Goal: Task Accomplishment & Management: Manage account settings

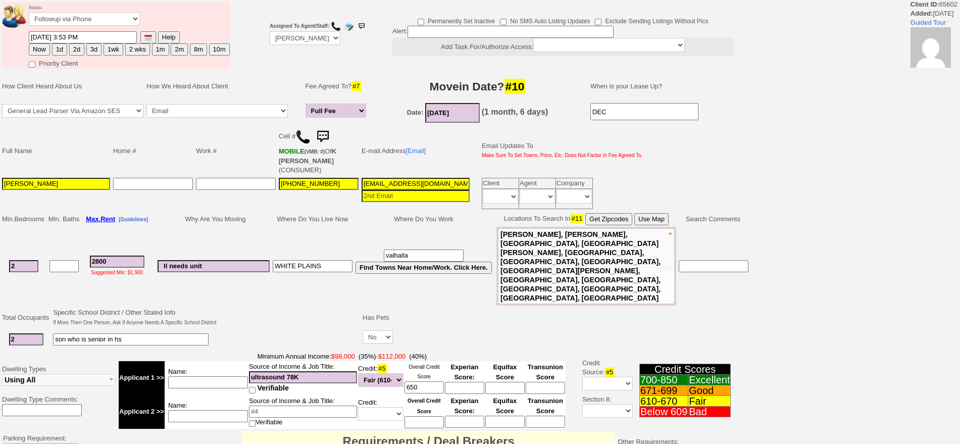
click at [77, 48] on button "2d" at bounding box center [76, 49] width 15 height 12
type input "09/27/2025 05:22 PM"
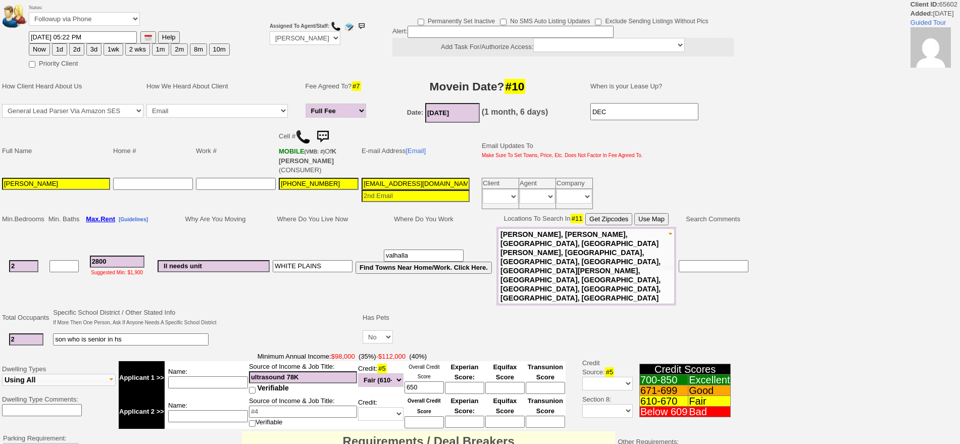
scroll to position [262, 0]
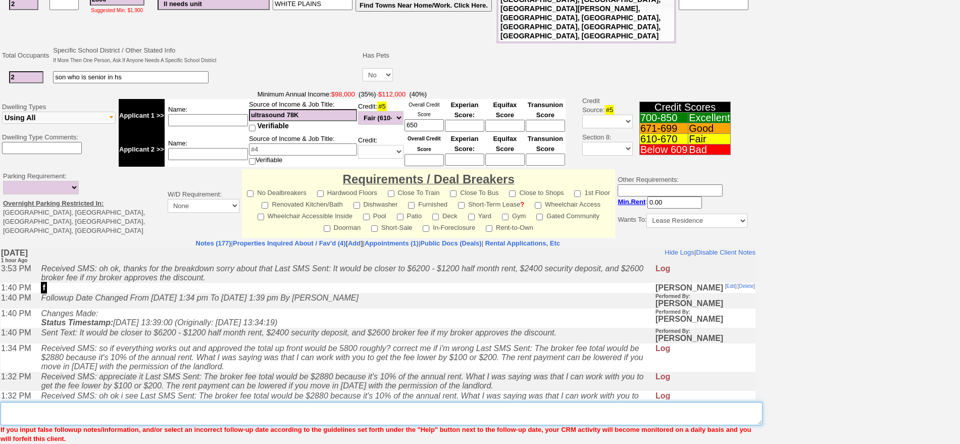
click at [336, 402] on textarea "Insert New Note Here" at bounding box center [382, 413] width 762 height 23
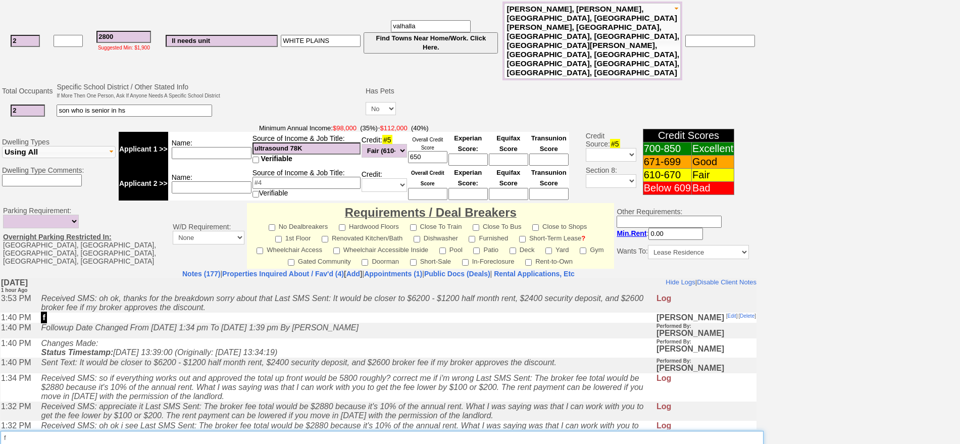
scroll to position [304, 0]
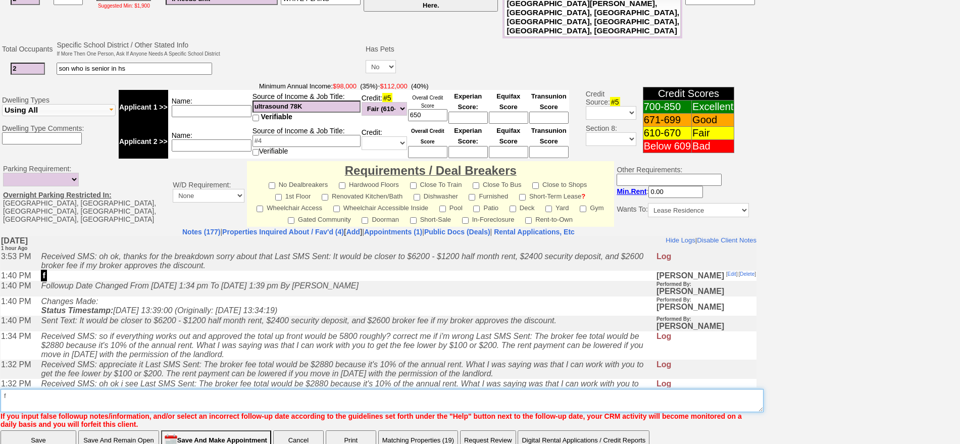
type textarea "f"
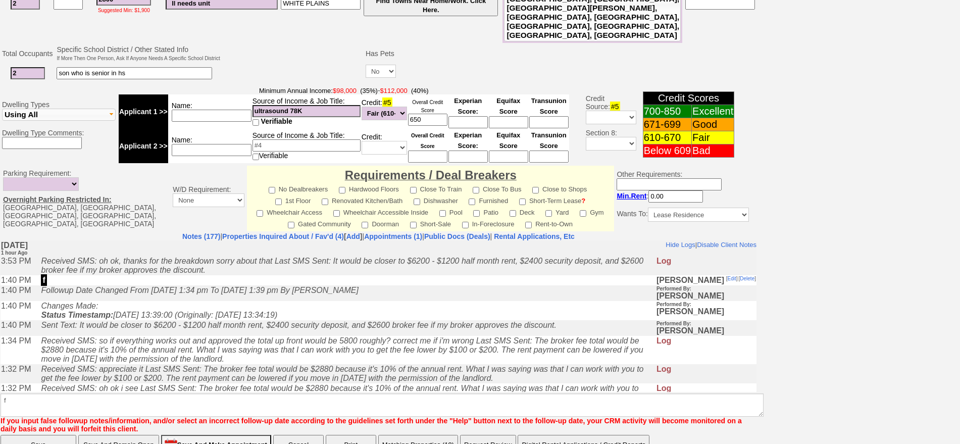
click input "Save" at bounding box center [39, 445] width 76 height 20
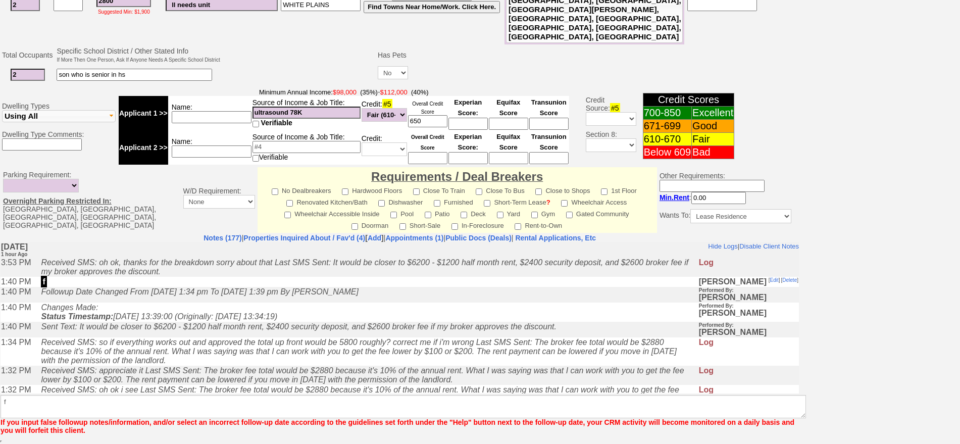
scroll to position [263, 0]
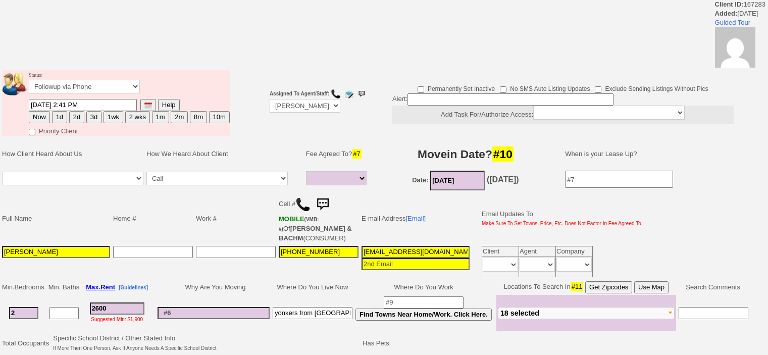
select select
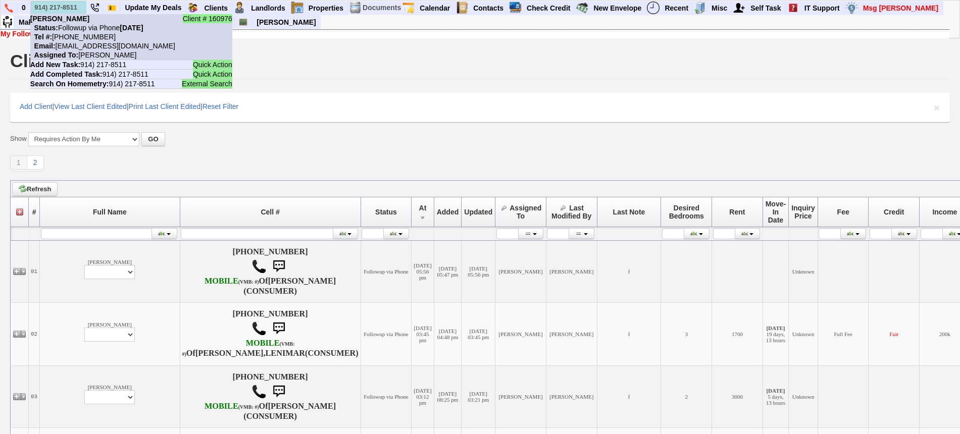
type input "914) 217-8511"
click at [88, 25] on nobr "Status: Followup via Phone [DATE]" at bounding box center [86, 28] width 113 height 8
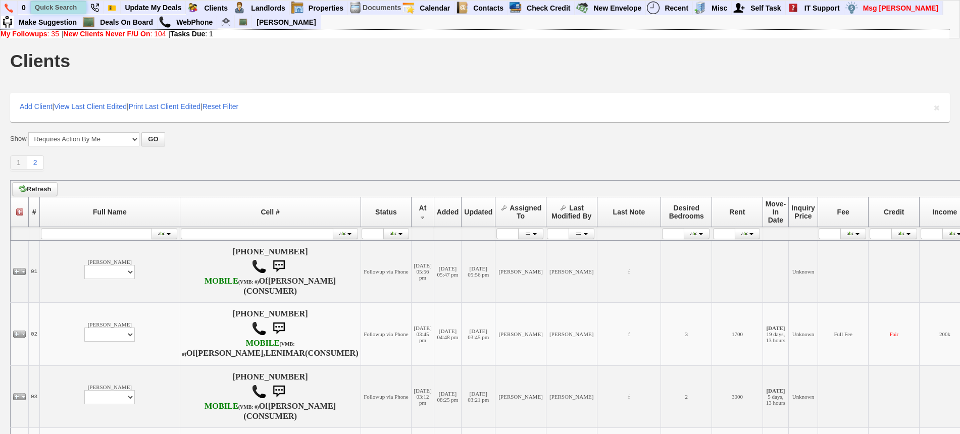
click at [66, 3] on input "text" at bounding box center [59, 7] width 56 height 13
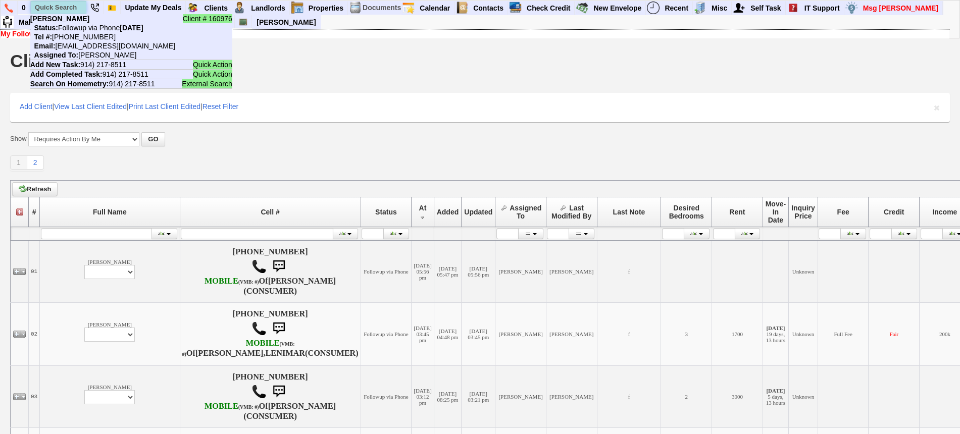
paste input "929) 371 2410"
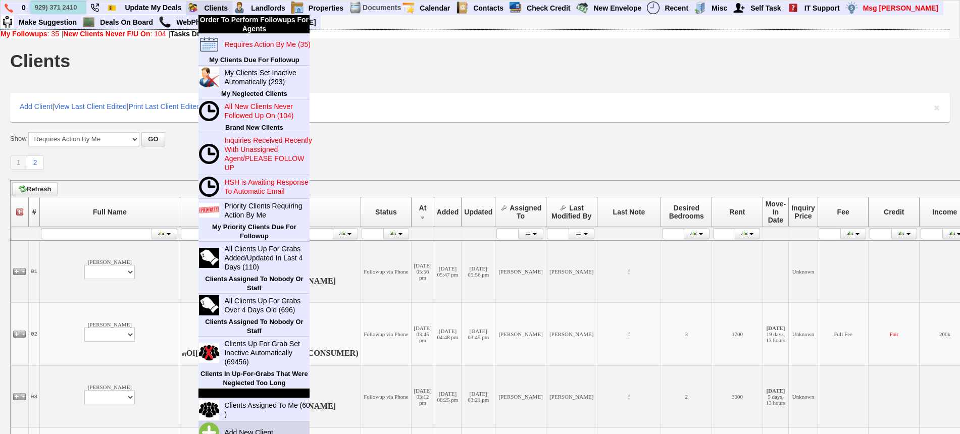
type input "929) 371 2410"
click at [245, 430] on link "Add New Client" at bounding box center [252, 432] width 65 height 13
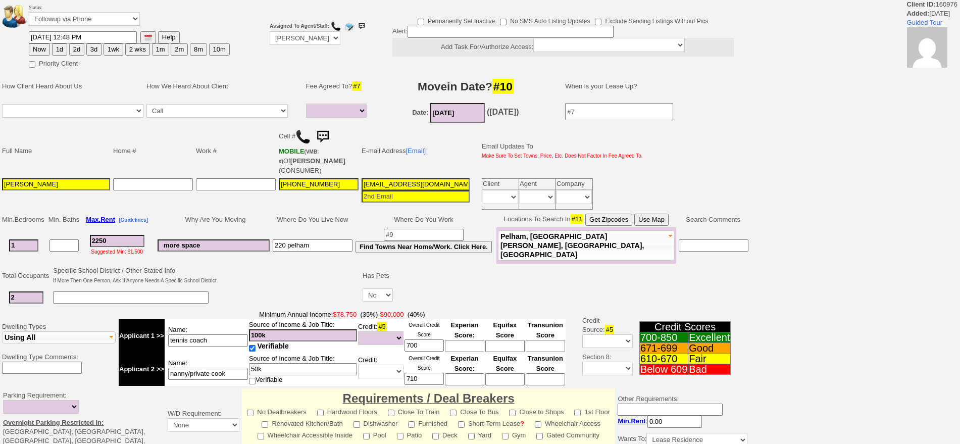
select select
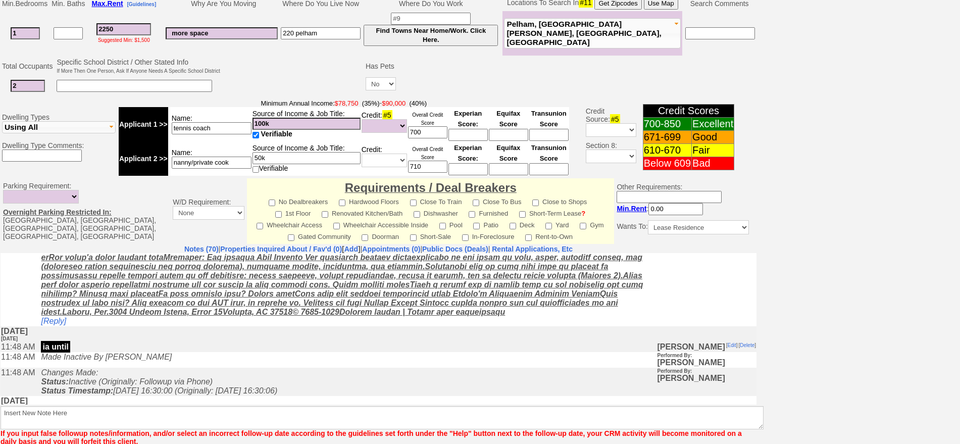
scroll to position [289, 0]
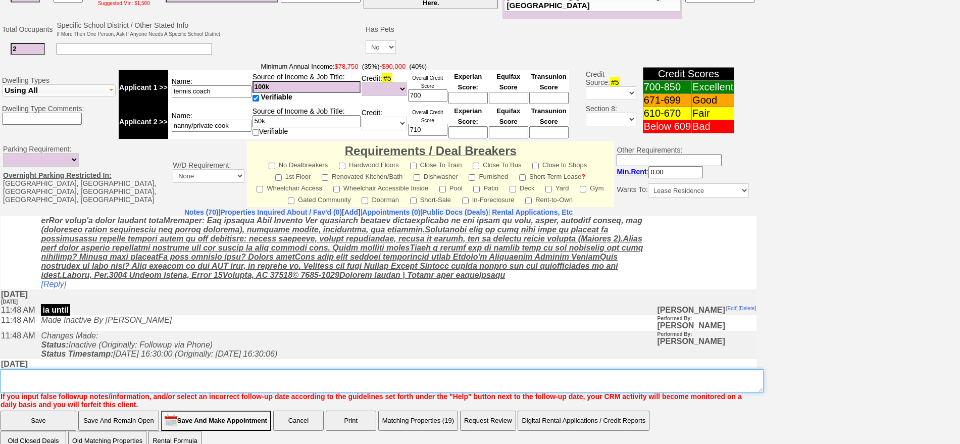
click at [203, 377] on textarea "Insert New Note Here" at bounding box center [382, 380] width 763 height 23
type textarea "[PERSON_NAME] also"
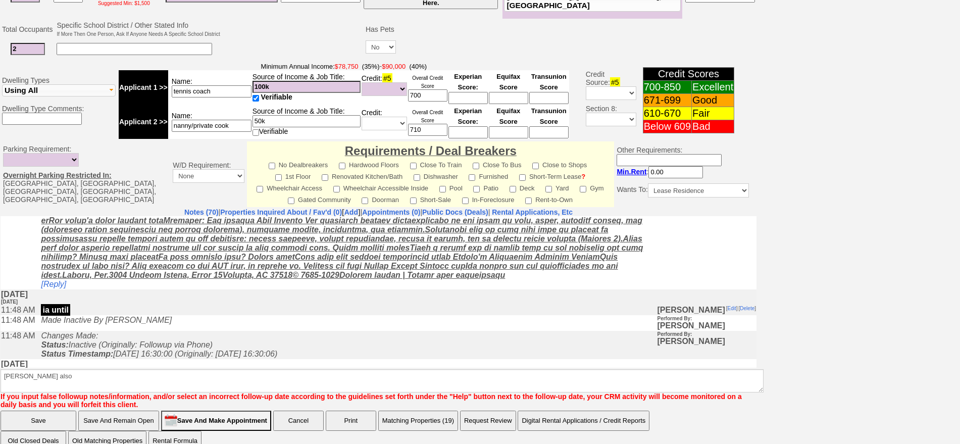
click input "Save" at bounding box center [39, 421] width 76 height 20
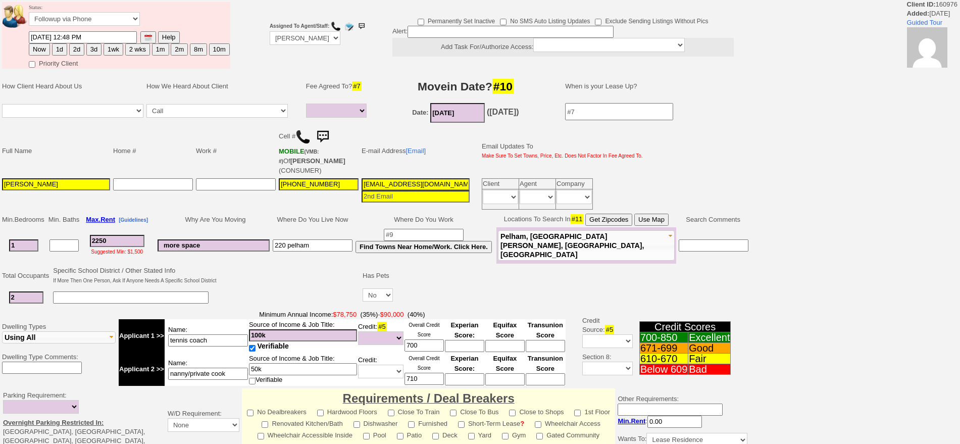
select select
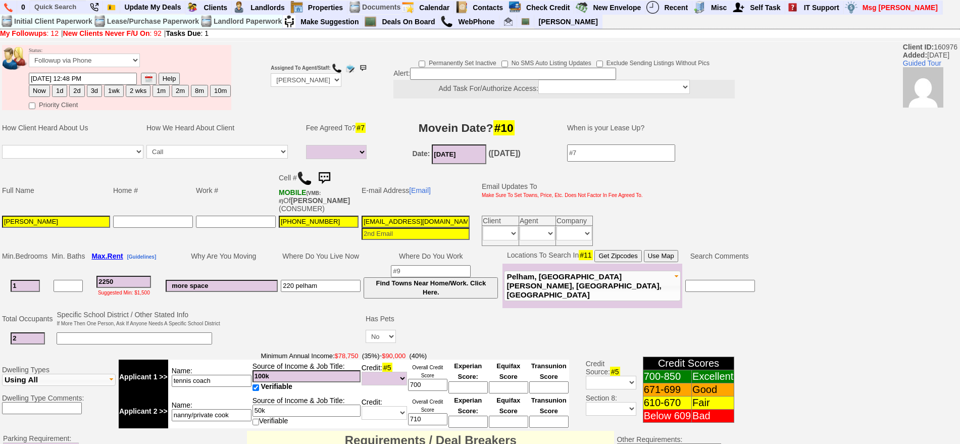
click at [435, 231] on input at bounding box center [416, 234] width 108 height 12
paste input "[EMAIL_ADDRESS][DOMAIN_NAME]"
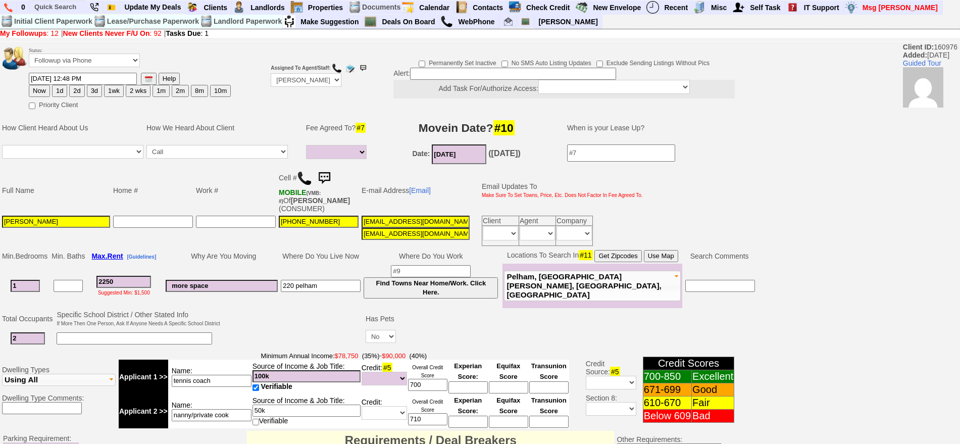
type input "[EMAIL_ADDRESS][DOMAIN_NAME]"
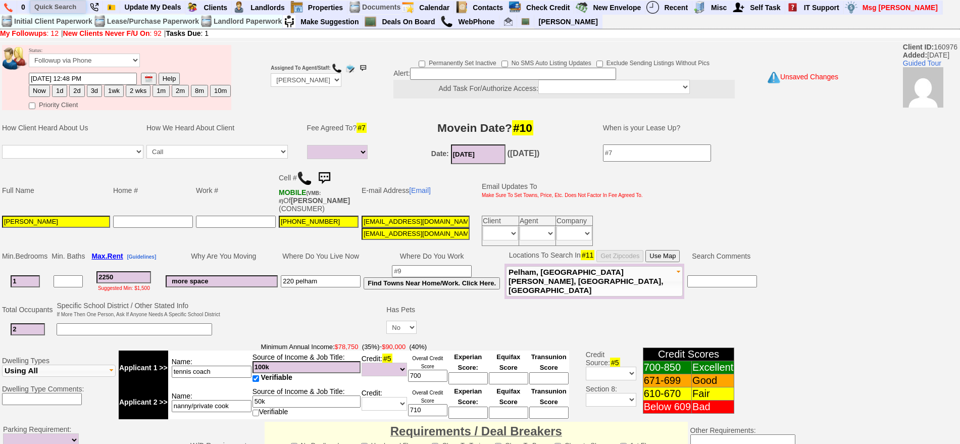
drag, startPoint x: 47, startPoint y: 8, endPoint x: 56, endPoint y: 7, distance: 8.1
click at [47, 8] on input "text" at bounding box center [58, 7] width 56 height 13
paste input "[PHONE_NUMBER]"
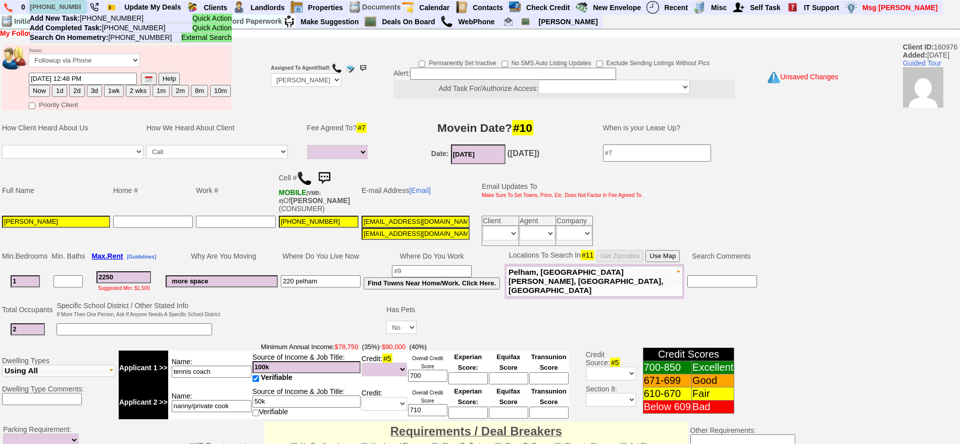
click at [53, 7] on input "[PHONE_NUMBER]" at bounding box center [58, 7] width 56 height 13
click at [53, 7] on input "917-592-5855" at bounding box center [58, 7] width 56 height 13
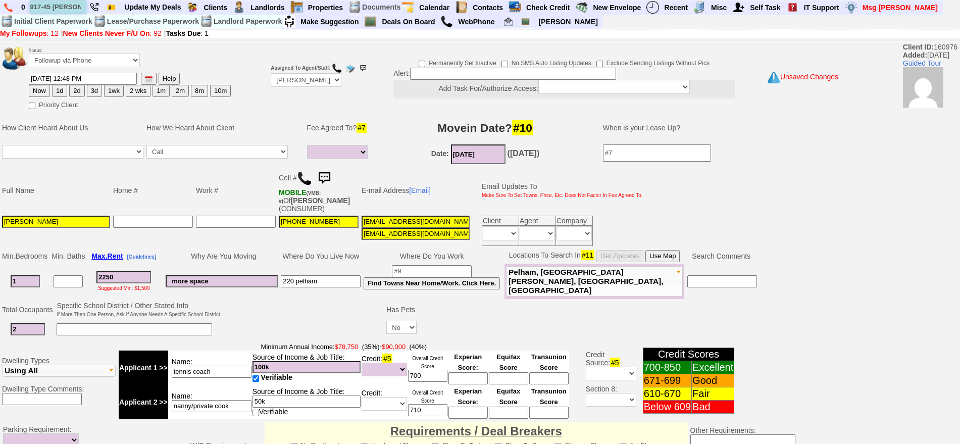
click at [53, 7] on input "917-45 fisher-5855" at bounding box center [58, 7] width 56 height 13
click at [72, 4] on input "45 fisher" at bounding box center [58, 7] width 56 height 13
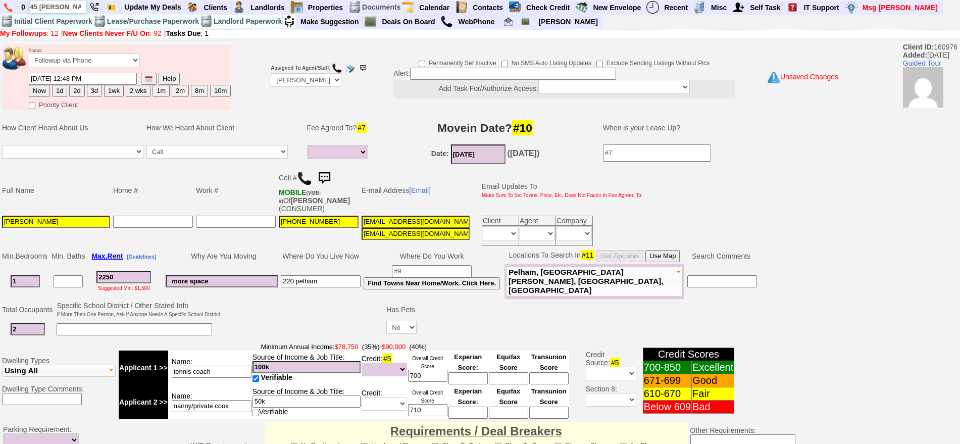
click at [77, 6] on input "45 fisher" at bounding box center [58, 7] width 56 height 13
click at [75, 6] on input "45 fisher" at bounding box center [58, 7] width 56 height 13
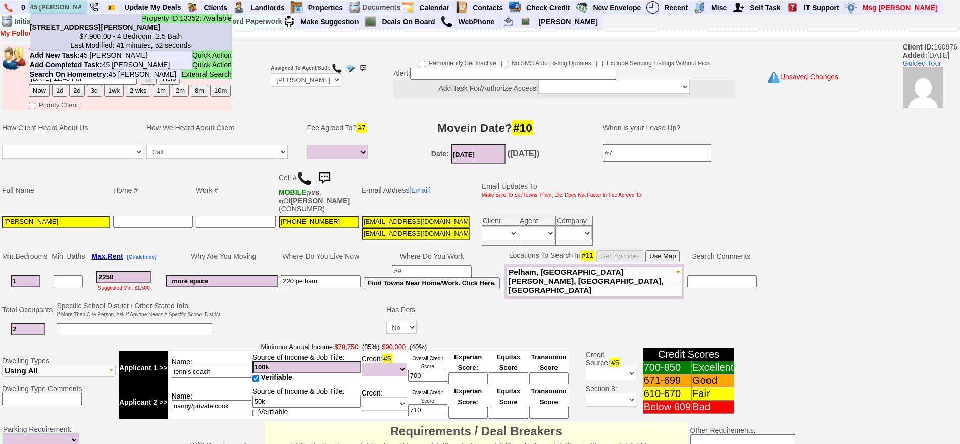
type input "45 fisher"
click at [78, 32] on center "$7,900.00 - 4 Bedroom, 2.5 Bath Last Modified: 41 minutes, 52 seconds" at bounding box center [131, 41] width 202 height 18
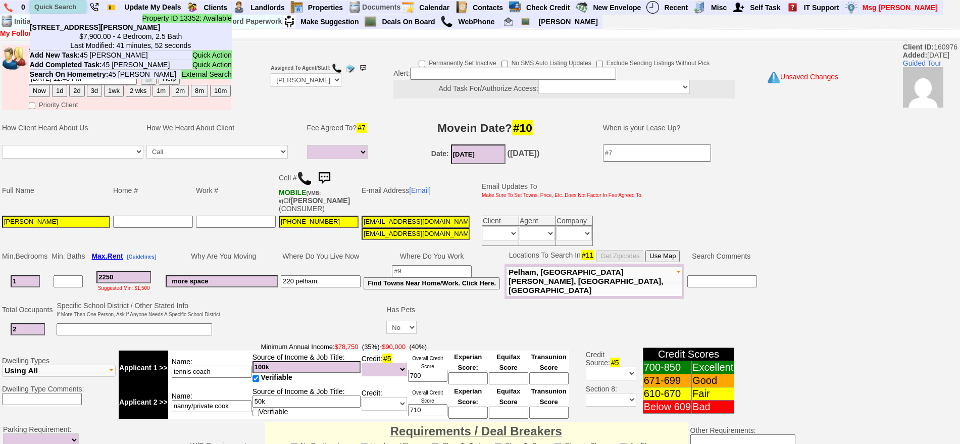
click at [64, 8] on input "text" at bounding box center [58, 7] width 56 height 13
paste input "646-291-7589"
click at [54, 13] on input "646-291-7589" at bounding box center [58, 7] width 56 height 13
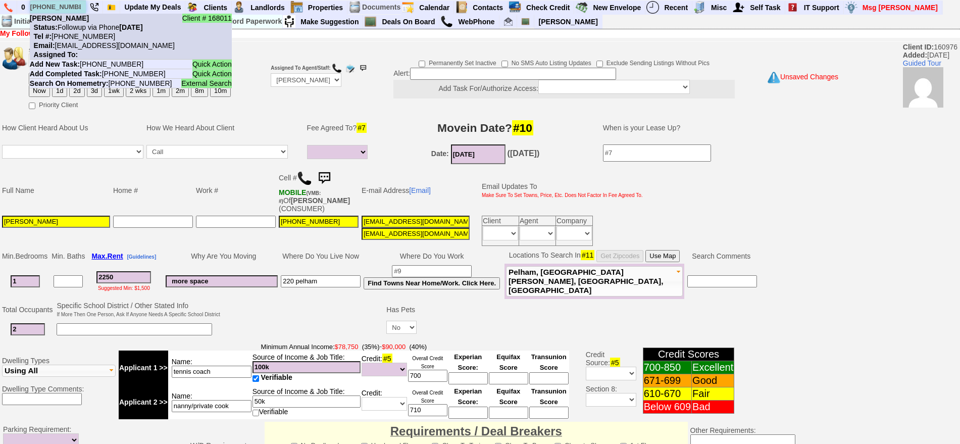
type input "646-291-7589"
click at [83, 20] on b "Blondell Brannon" at bounding box center [59, 18] width 59 height 8
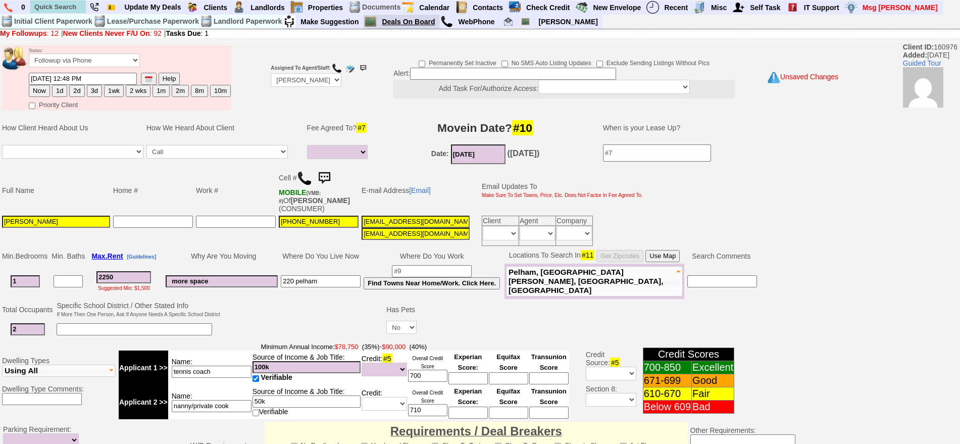
click at [398, 22] on link "Deals On Board" at bounding box center [409, 21] width 62 height 13
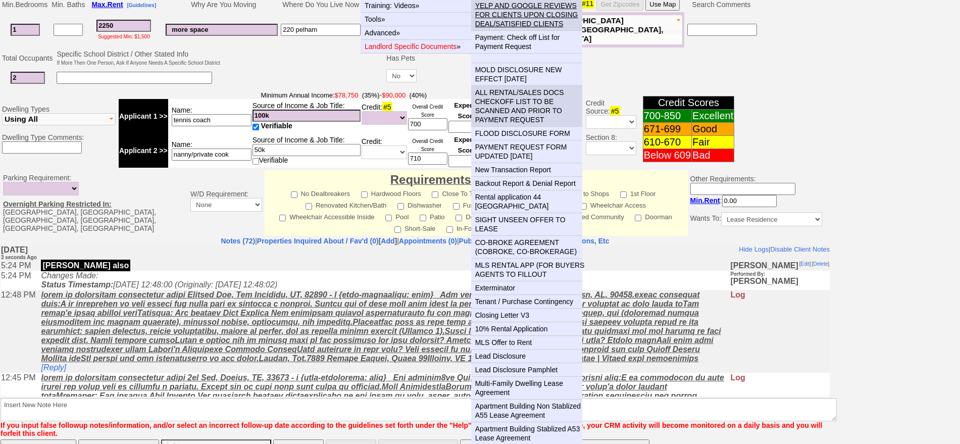
scroll to position [253, 0]
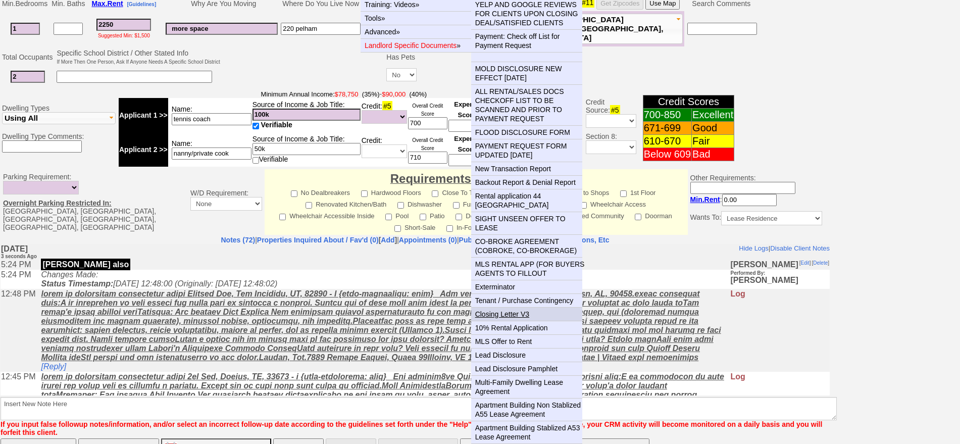
click at [503, 308] on link "Closing Letter V3" at bounding box center [530, 314] width 119 height 13
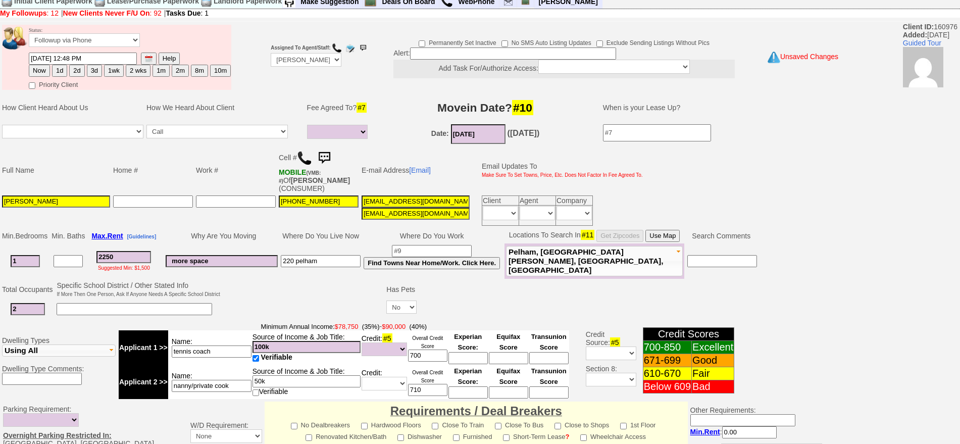
scroll to position [0, 0]
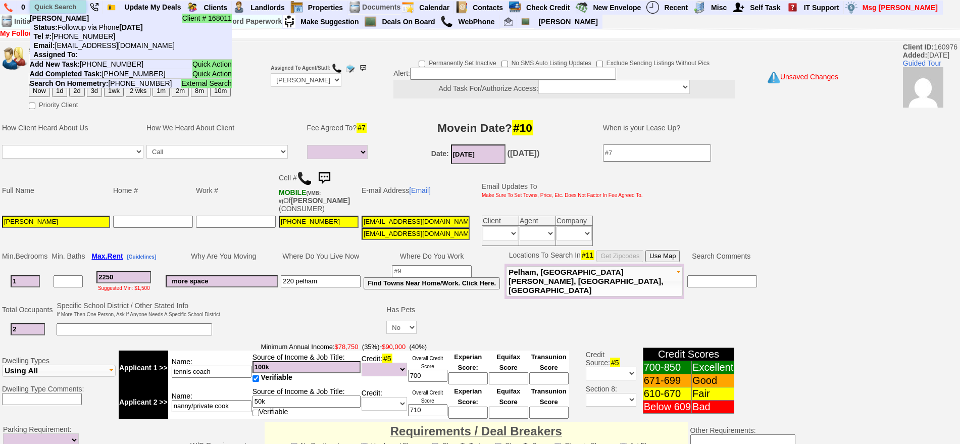
click at [72, 2] on input "text" at bounding box center [58, 7] width 56 height 13
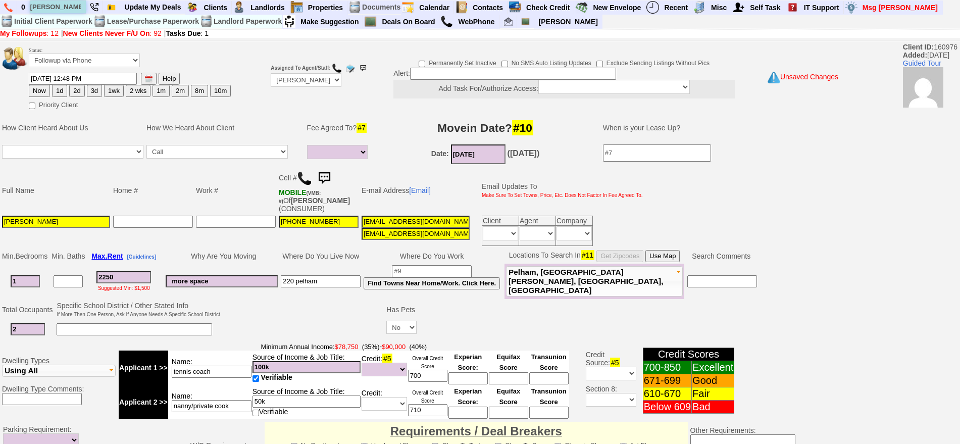
click at [75, 6] on input "luis enri" at bounding box center [58, 7] width 56 height 13
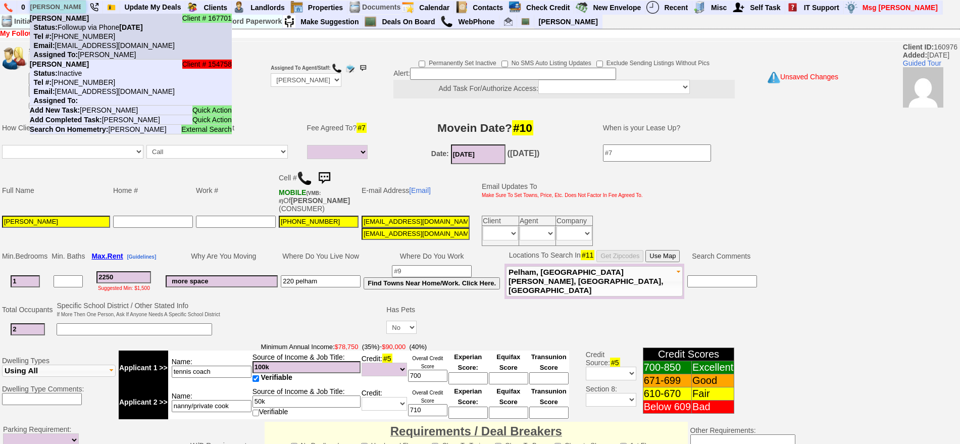
type input "luis enri"
click at [86, 29] on nobr "Status: Followup via Phone Thursday, July 23rd, 2026" at bounding box center [86, 27] width 113 height 8
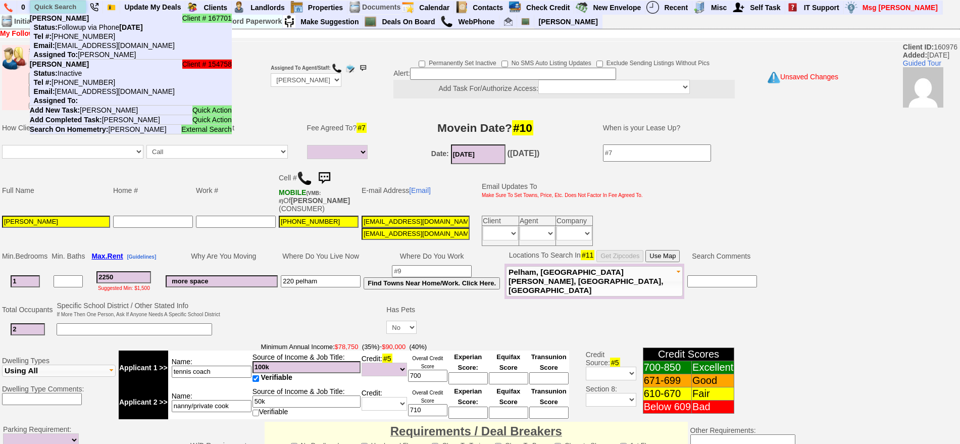
paste input "347-452-6511"
click at [66, 6] on input "text" at bounding box center [58, 7] width 56 height 13
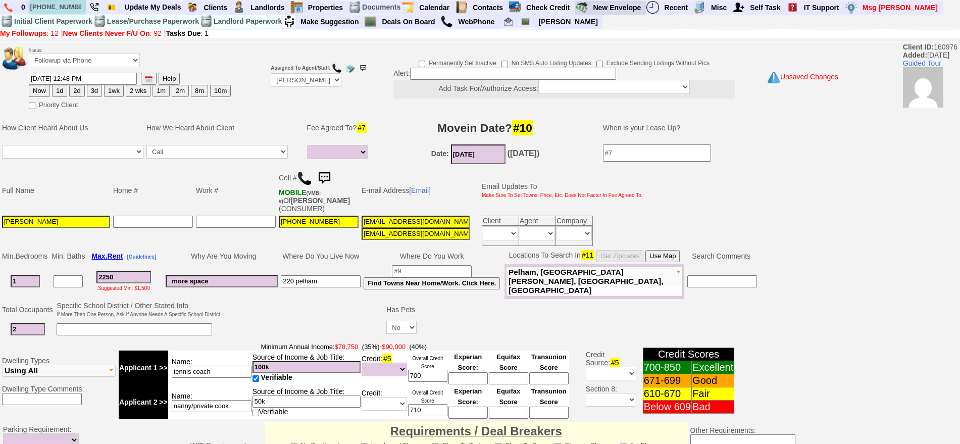
type input "347-452-6511"
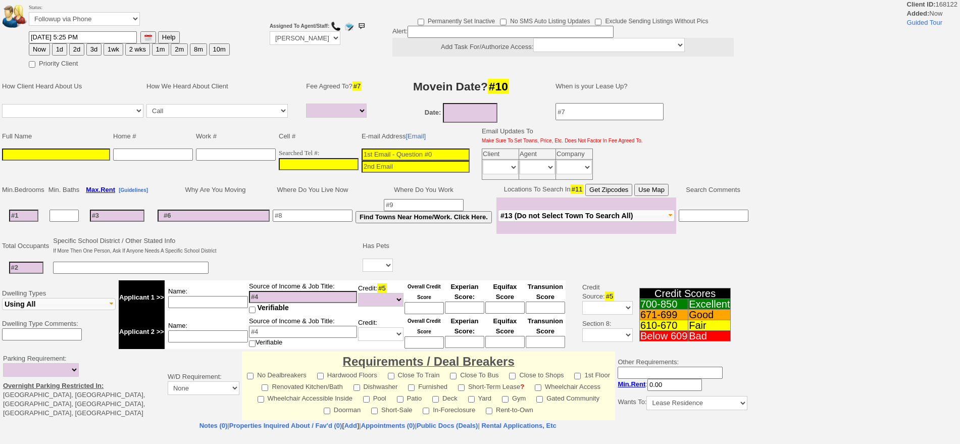
select select
type input "___-___-____"
click at [328, 161] on input "___-___-____" at bounding box center [319, 164] width 80 height 12
click at [378, 156] on input at bounding box center [416, 154] width 108 height 12
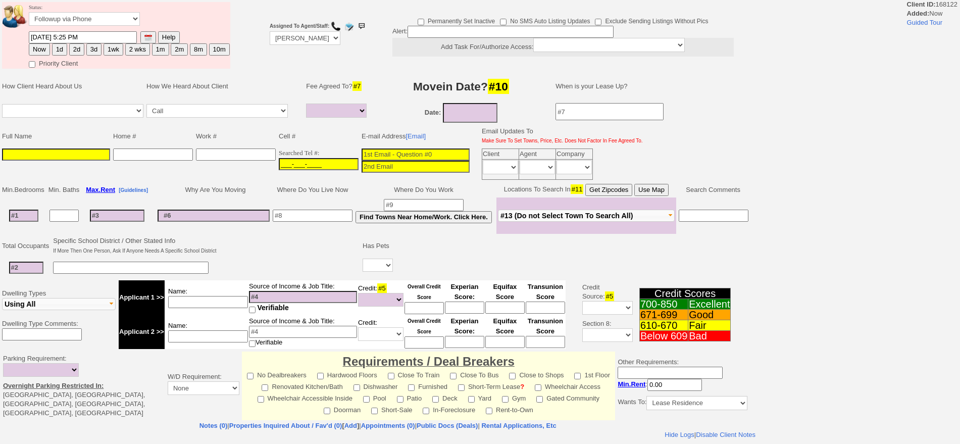
click at [331, 163] on input "___-___-____" at bounding box center [319, 164] width 80 height 12
paste input "929-371-2410"
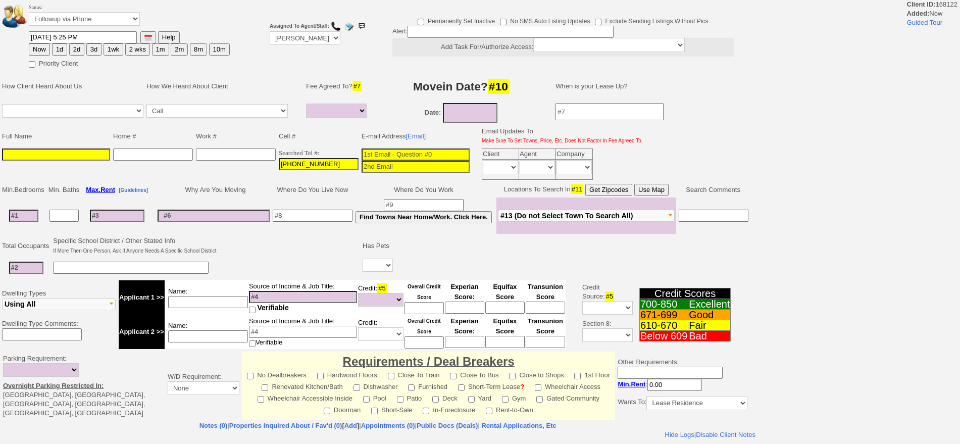
type input "929-371-2410"
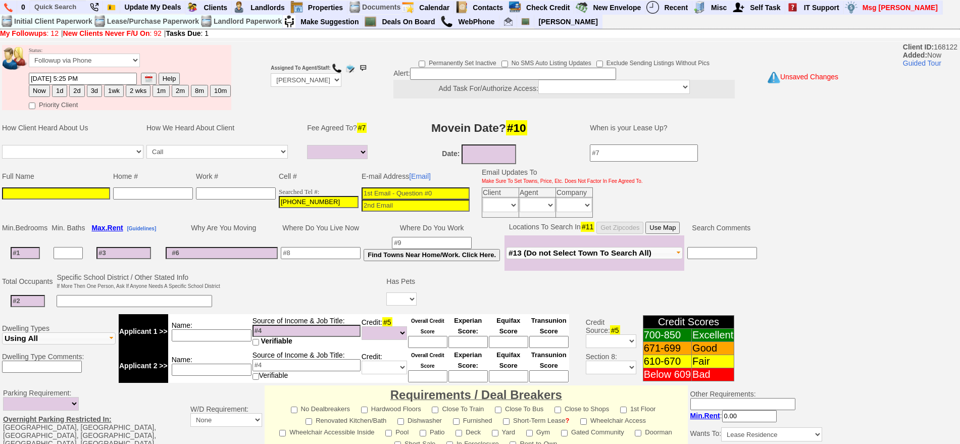
click at [83, 193] on input at bounding box center [56, 193] width 108 height 12
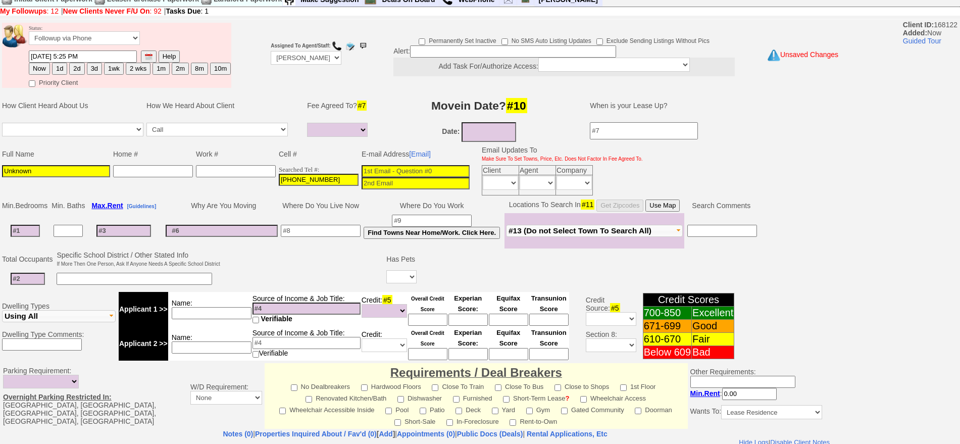
scroll to position [255, 0]
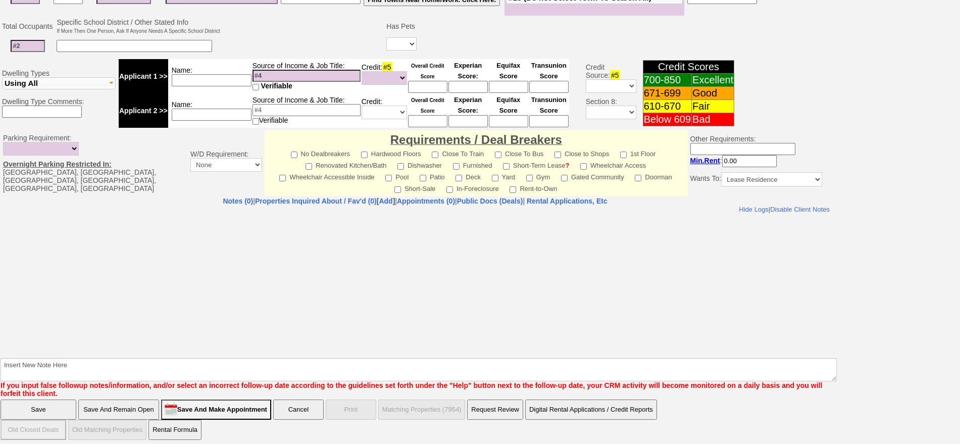
type input "Unknown"
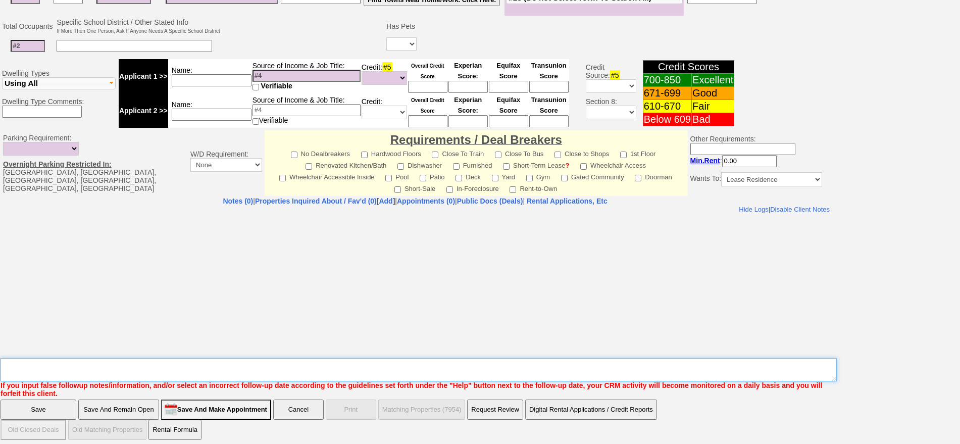
click at [612, 373] on textarea "Insert New Note Here" at bounding box center [419, 369] width 836 height 23
type textarea "64 hillside homes.com ld"
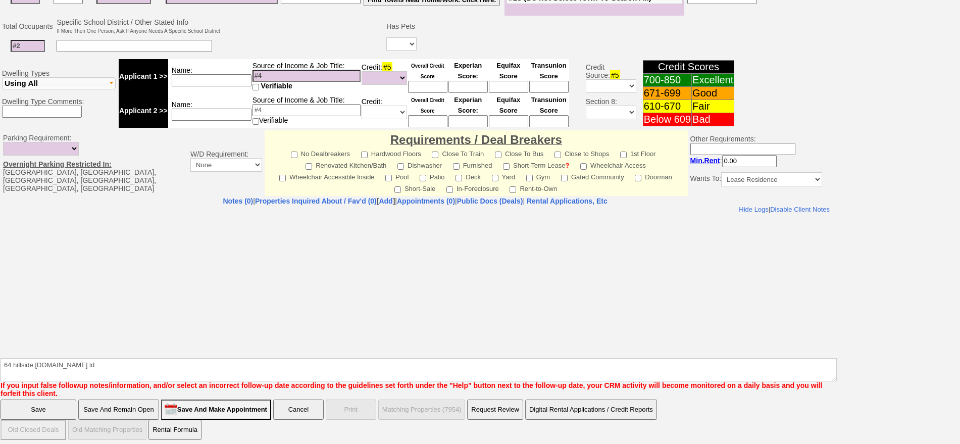
click input "Save" at bounding box center [39, 409] width 76 height 20
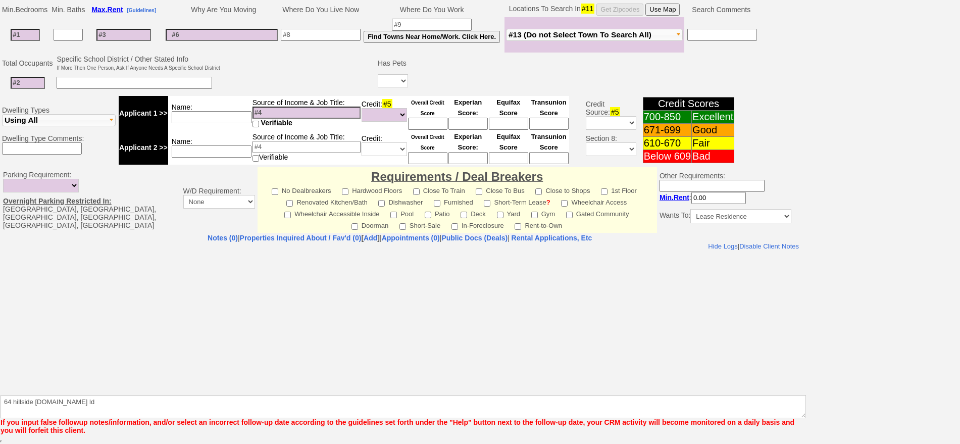
scroll to position [218, 0]
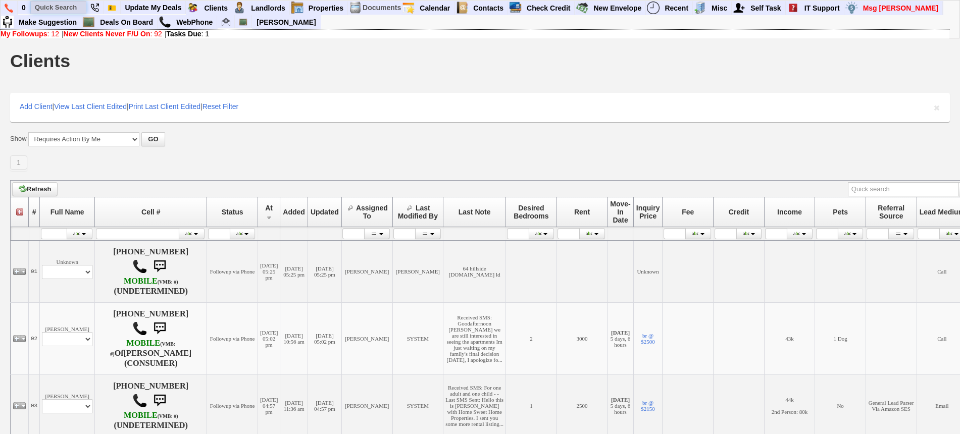
click at [50, 3] on input "text" at bounding box center [59, 7] width 56 height 13
paste input "7165"
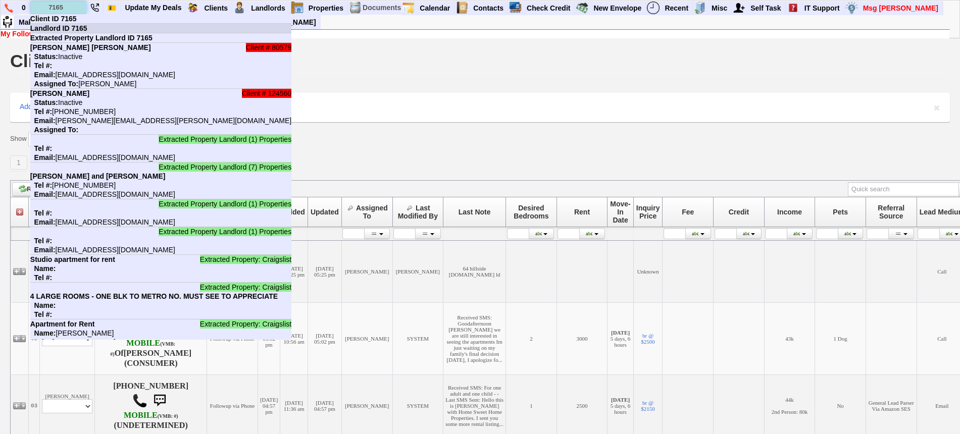
type input "7165"
click at [89, 24] on li "Landlord ID 7165" at bounding box center [160, 29] width 261 height 10
click at [71, 8] on input "text" at bounding box center [59, 7] width 56 height 13
paste input "[EMAIL_ADDRESS][DOMAIN_NAME]"
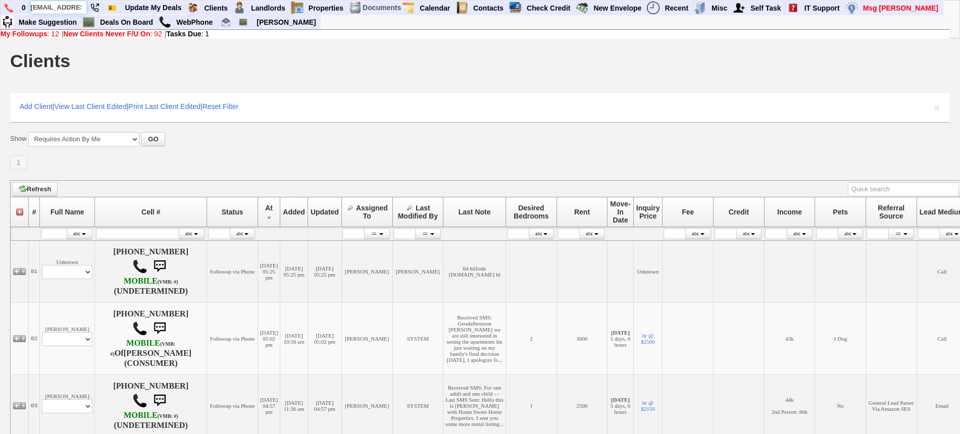
scroll to position [0, 11]
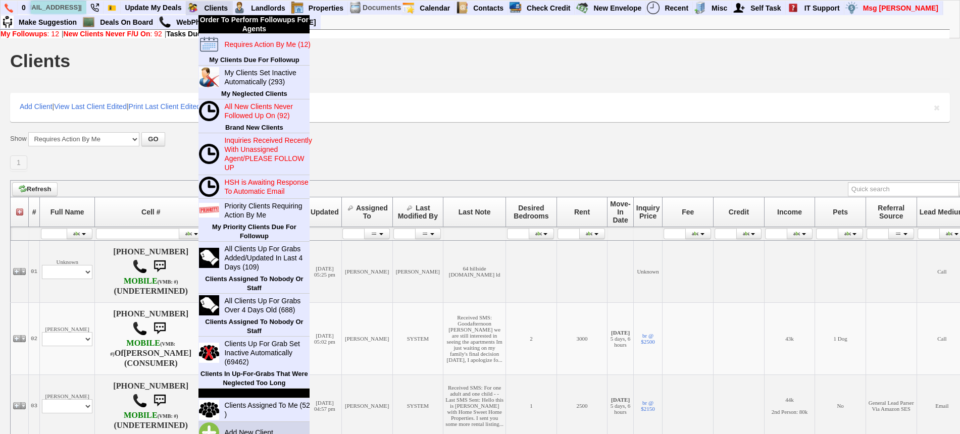
type input "[EMAIL_ADDRESS][DOMAIN_NAME]"
click at [265, 430] on link "Add New Client" at bounding box center [252, 432] width 65 height 13
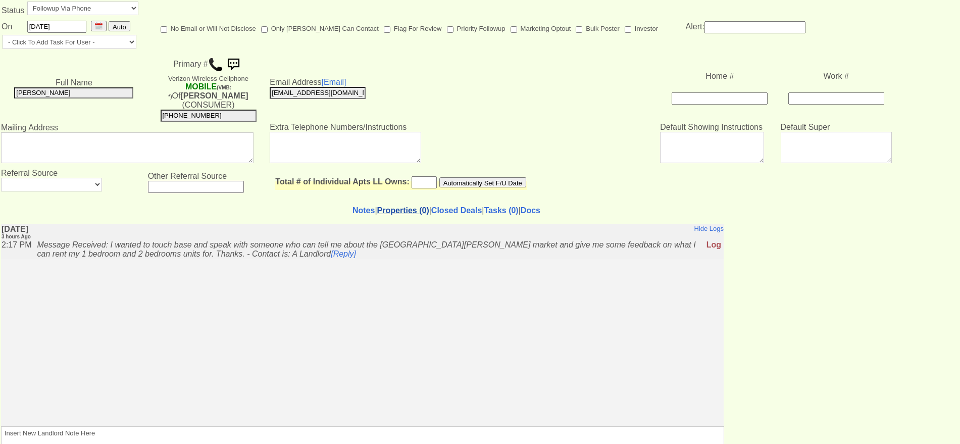
click at [397, 206] on link "Properties (0)" at bounding box center [403, 210] width 52 height 9
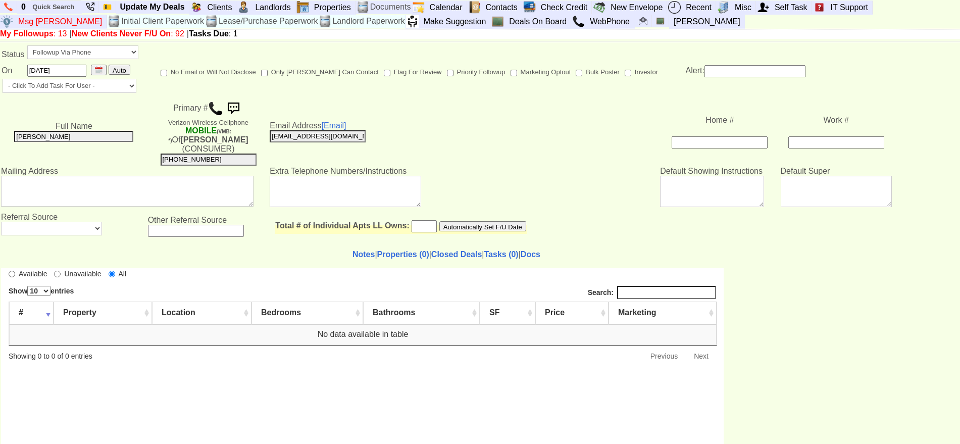
click at [353, 240] on td "Notes | Properties (0) | Closed Deals | Tasks (0) | Docs Insert New Landlord No…" at bounding box center [447, 372] width 892 height 265
click at [353, 250] on link "Notes" at bounding box center [364, 254] width 22 height 9
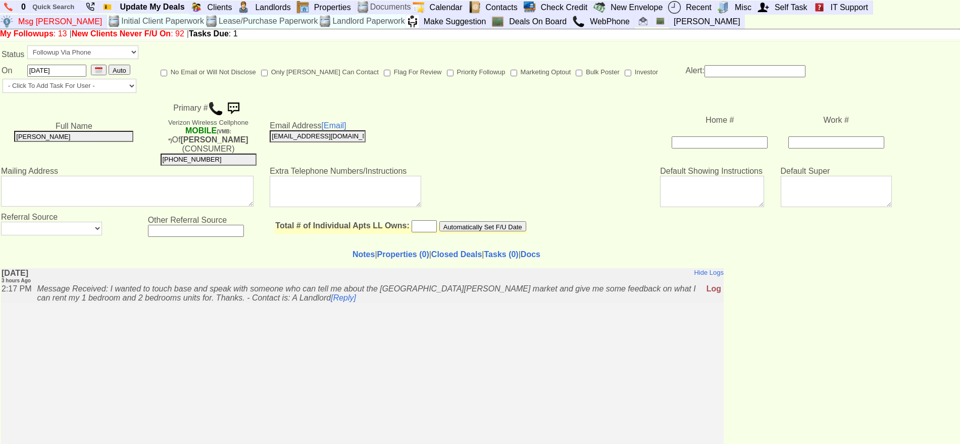
click at [215, 107] on img at bounding box center [215, 108] width 15 height 15
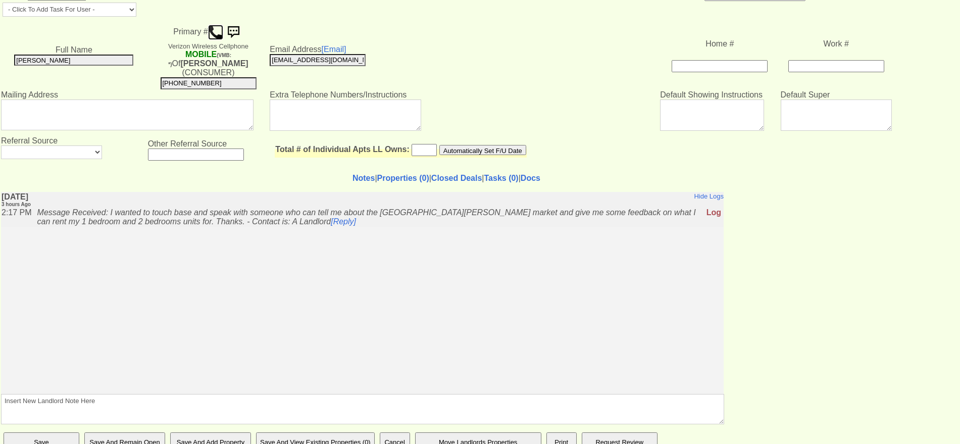
scroll to position [81, 0]
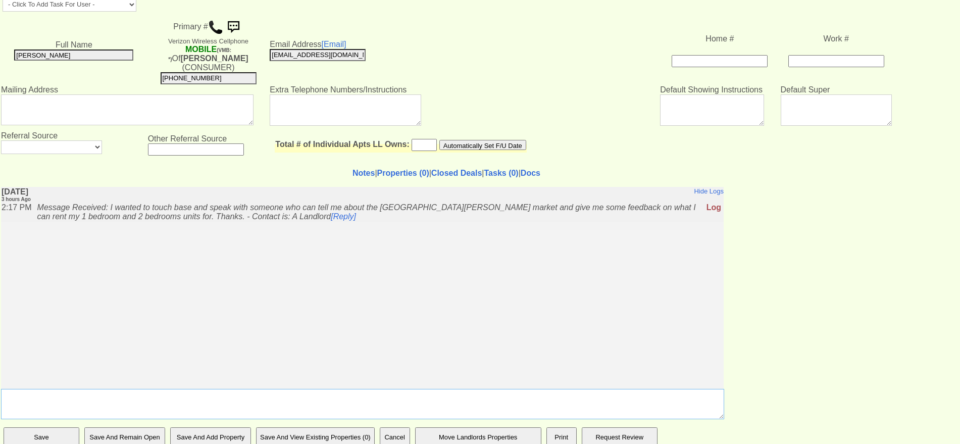
click at [339, 393] on textarea "Insert New Landlord Note Here" at bounding box center [362, 404] width 723 height 30
type textarea "called ll to discuss lm"
click at [4, 427] on input "Save" at bounding box center [42, 437] width 76 height 20
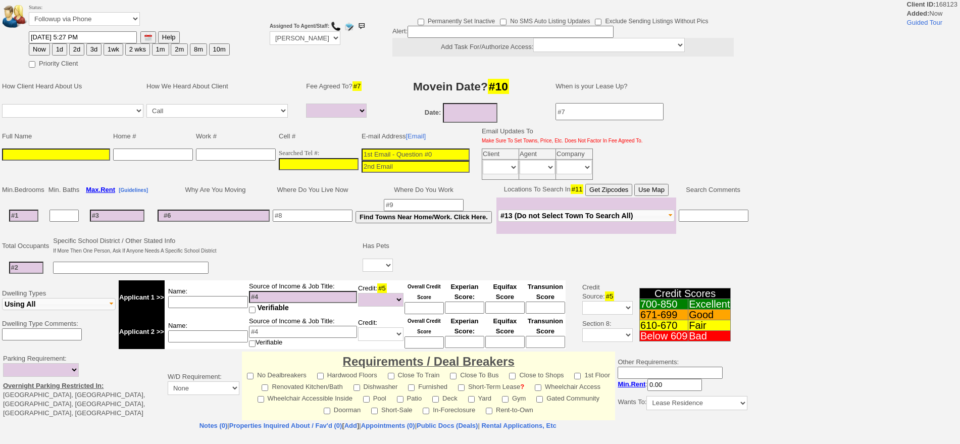
select select
click at [313, 165] on input "___-___-____" at bounding box center [319, 164] width 80 height 12
paste input
type input "___-___-____"
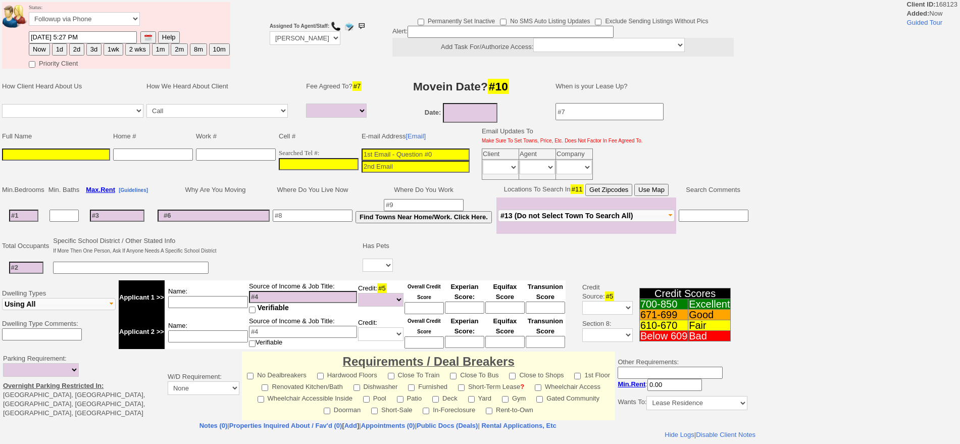
click at [380, 150] on input at bounding box center [416, 154] width 108 height 12
paste input "[EMAIL_ADDRESS][DOMAIN_NAME]"
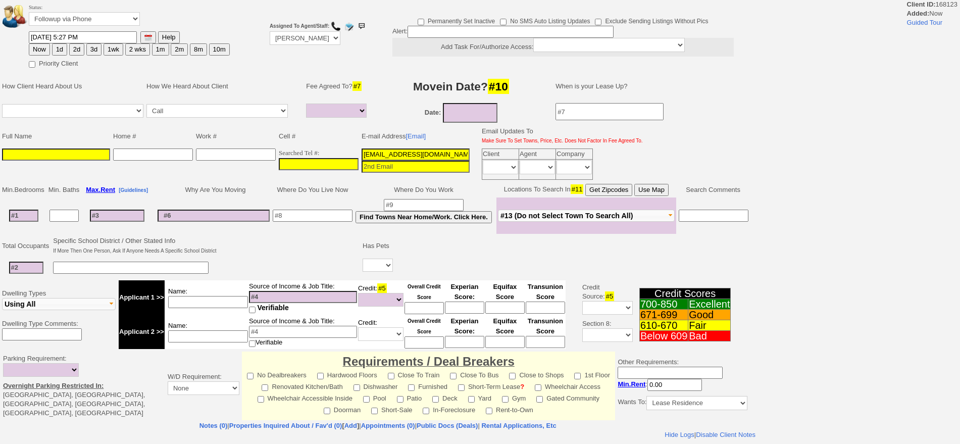
type input "[EMAIL_ADDRESS][DOMAIN_NAME]"
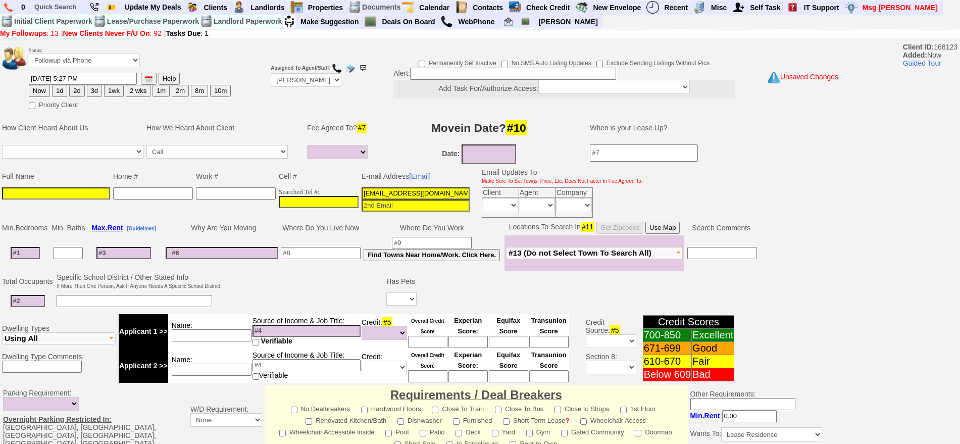
click at [95, 195] on input at bounding box center [56, 193] width 108 height 12
paste input "[PERSON_NAME]"
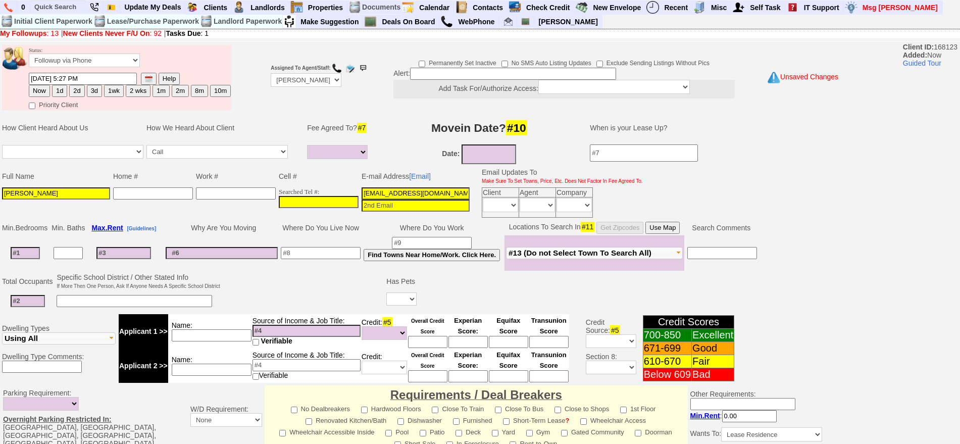
type input "[PERSON_NAME]"
click at [88, 62] on select "Followup via Phone Followup via Email Followup When Section 8 Property Found De…" at bounding box center [84, 61] width 111 height 14
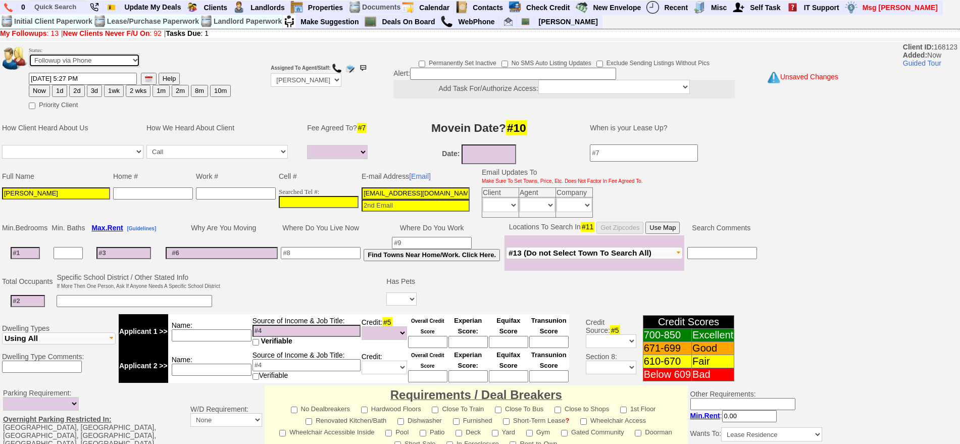
select select "Inactive"
click at [29, 57] on select "Followup via Phone Followup via Email Followup When Section 8 Property Found De…" at bounding box center [84, 61] width 111 height 14
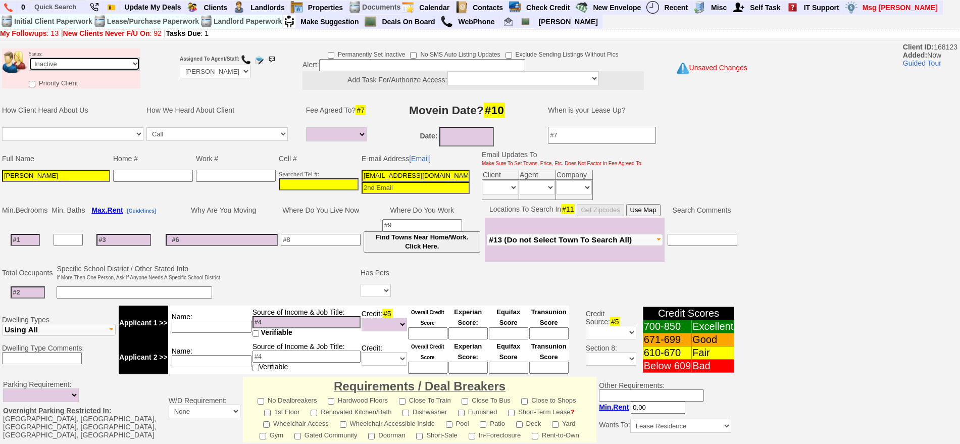
scroll to position [251, 0]
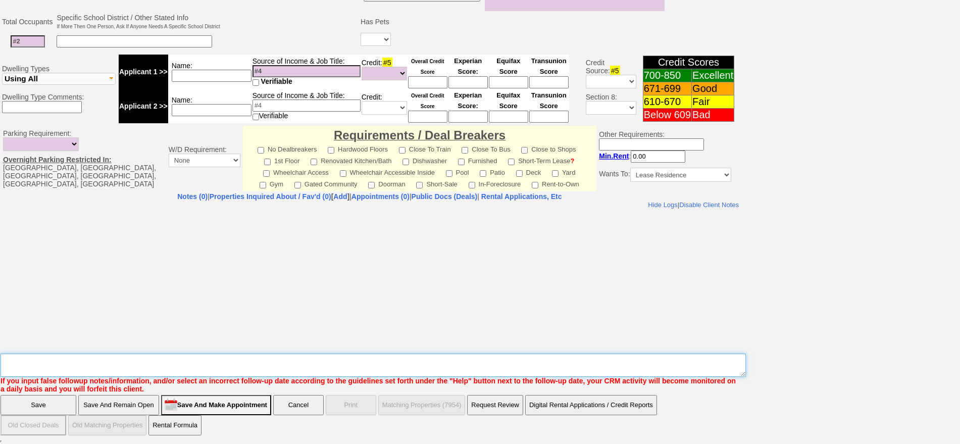
click at [387, 361] on textarea "Insert New Note Here" at bounding box center [373, 365] width 745 height 23
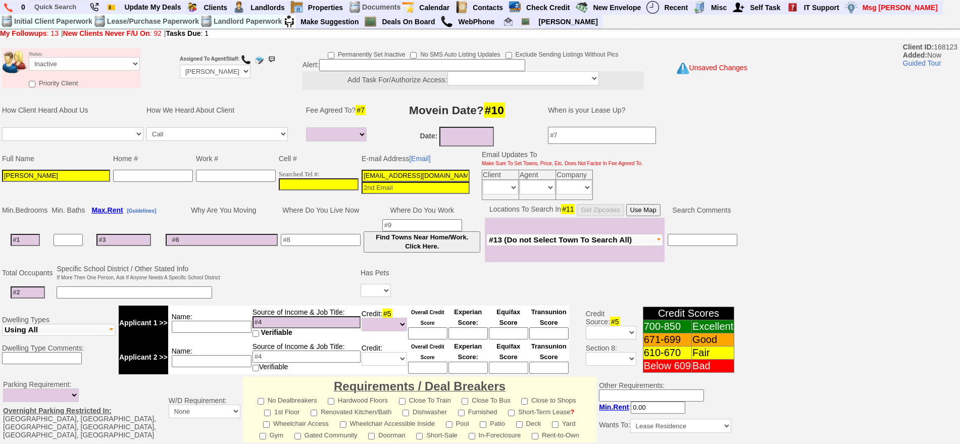
scroll to position [0, 0]
type textarea "[PERSON_NAME] [DOMAIN_NAME] [PERSON_NAME]"
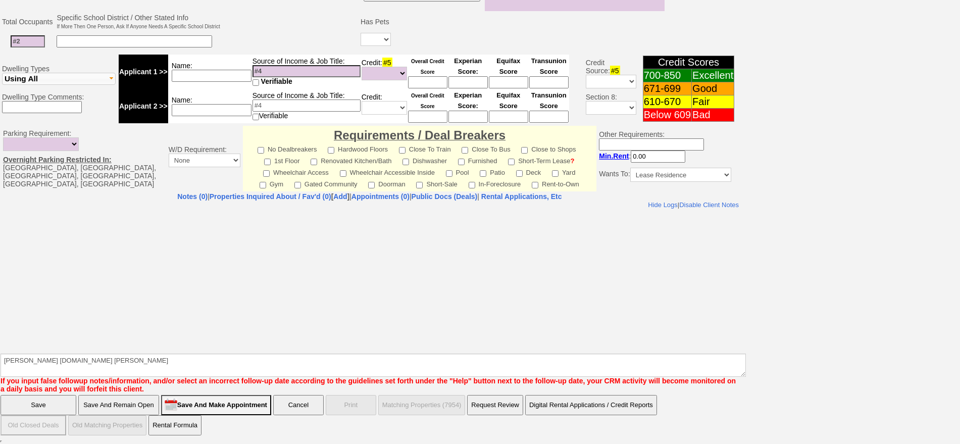
click at [134, 405] on input "Save And Remain Open" at bounding box center [118, 405] width 81 height 20
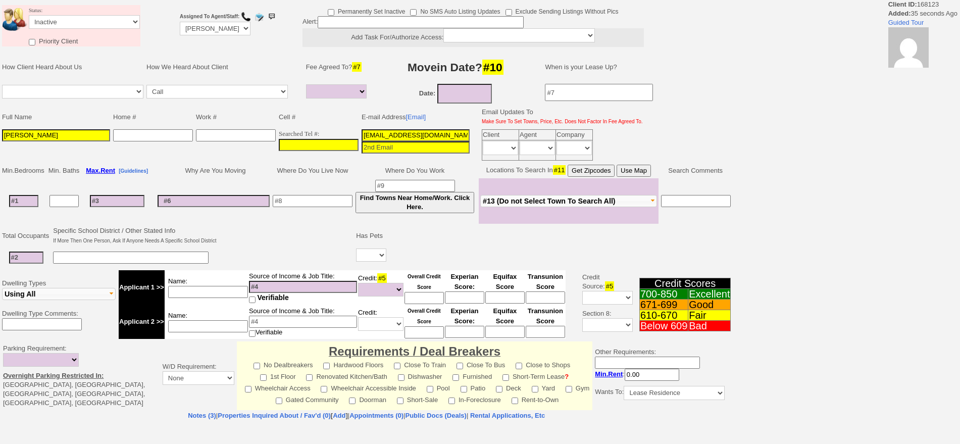
select select
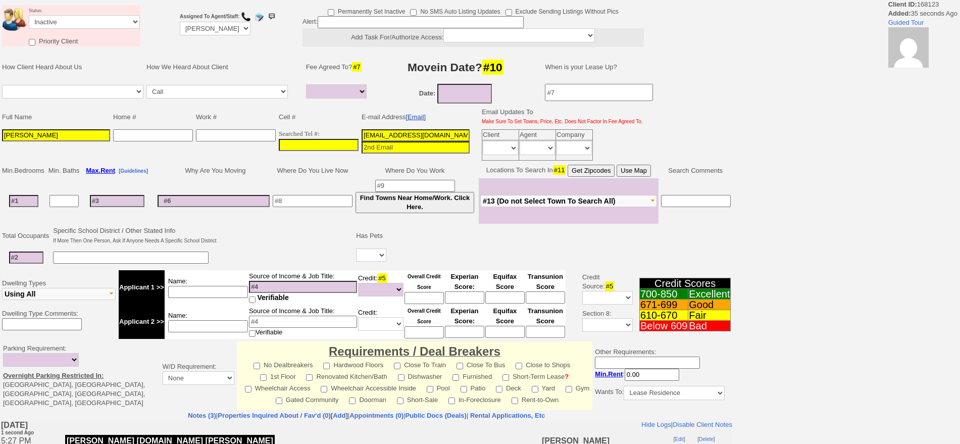
click at [426, 117] on link "[Email]" at bounding box center [416, 117] width 20 height 8
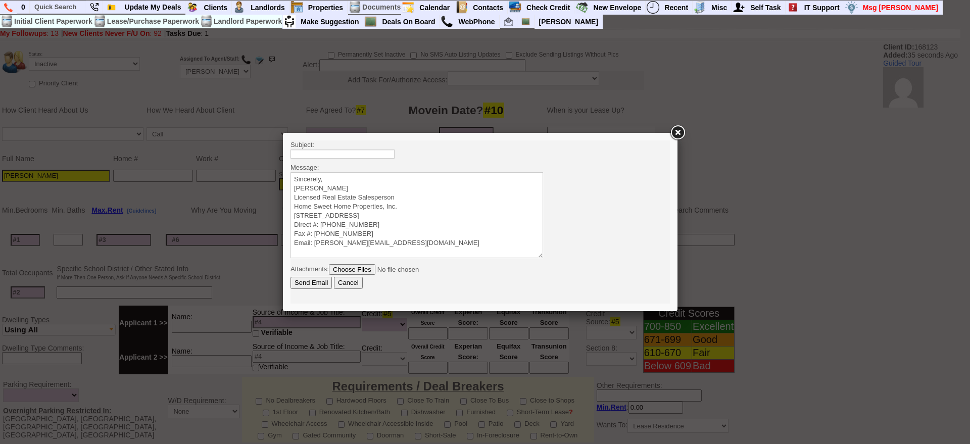
click at [363, 147] on body "Subject: Message: Sincerely, [PERSON_NAME] Licensed Real Estate Salesperson Hom…" at bounding box center [479, 221] width 379 height 163
click at [368, 155] on input "5" at bounding box center [342, 153] width 104 height 9
type input "501 N Barry Ave 1 Bedroom Condo - $2100/mo"
drag, startPoint x: 373, startPoint y: 156, endPoint x: 586, endPoint y: 139, distance: 213.8
click at [586, 140] on html "Subject: 501 N Barry Ave 1 Bedroom Condo - $2100/mo Message: Sincerely, Jorge G…" at bounding box center [479, 221] width 379 height 163
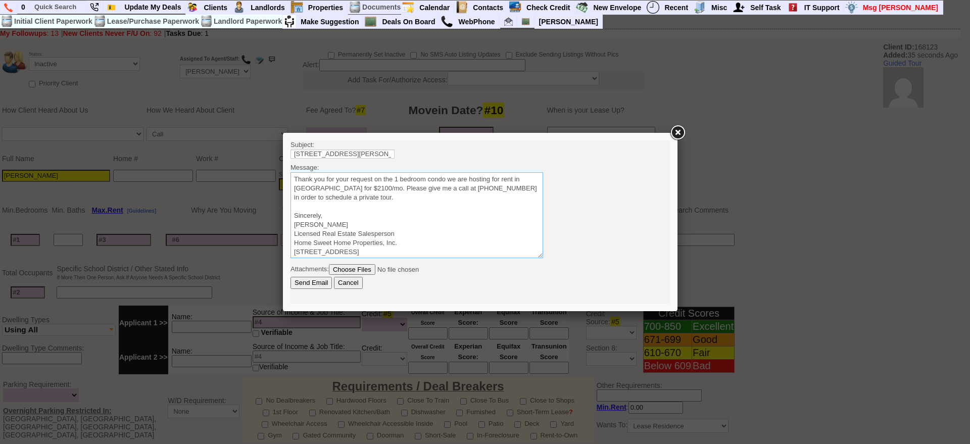
type textarea "Thank you for your request on the 1 bedroom condo we are hosting for rent in Ma…"
click at [319, 286] on input "Send Email" at bounding box center [310, 283] width 41 height 12
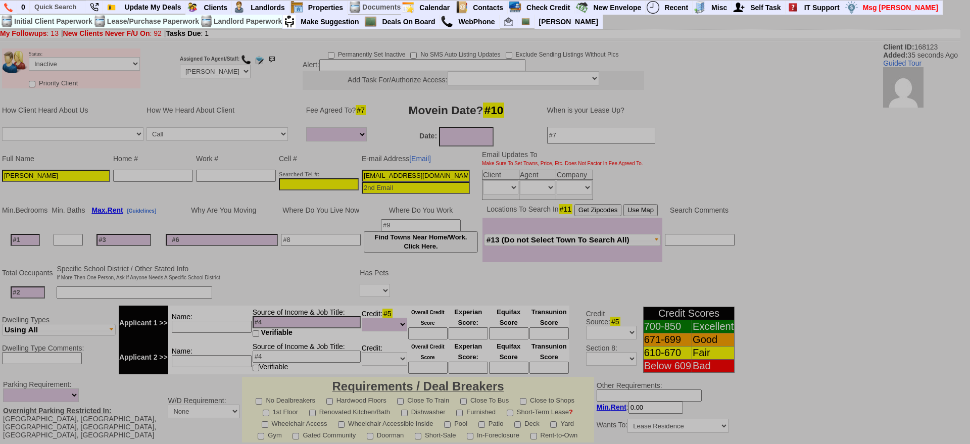
drag, startPoint x: 969, startPoint y: 157, endPoint x: 969, endPoint y: 468, distance: 311.1
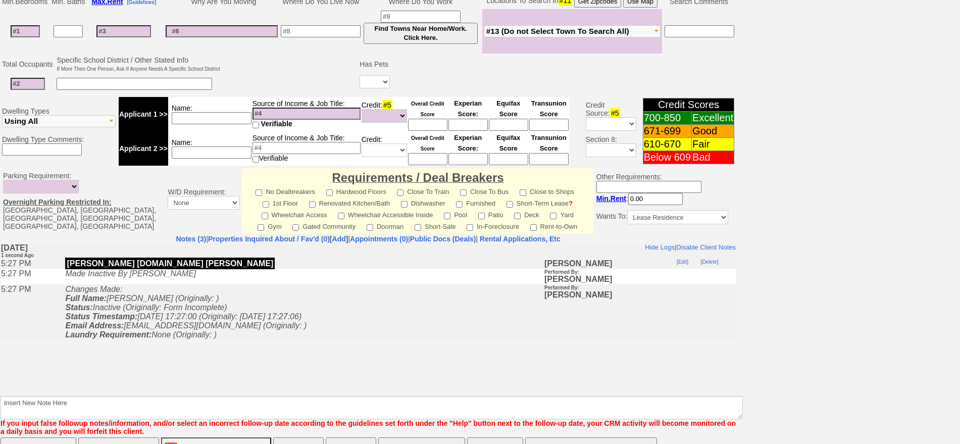
scroll to position [251, 0]
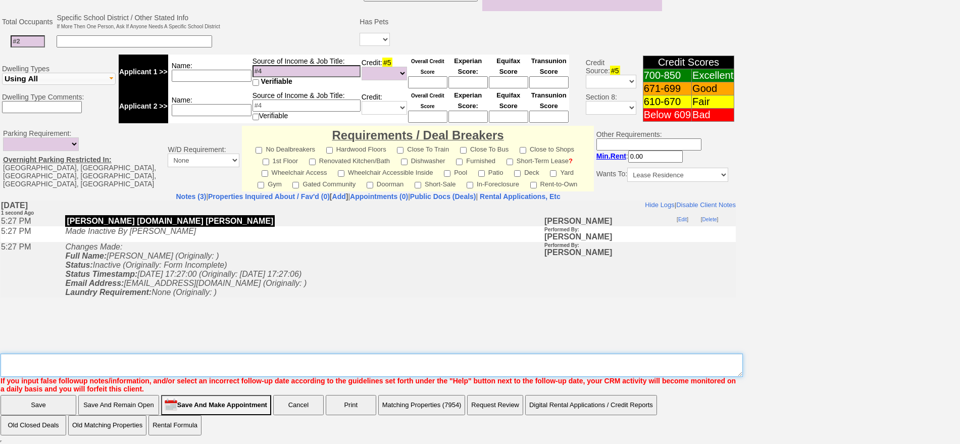
click at [219, 374] on textarea "Insert New Note Here" at bounding box center [372, 365] width 742 height 23
type textarea "no phone sent email ia"
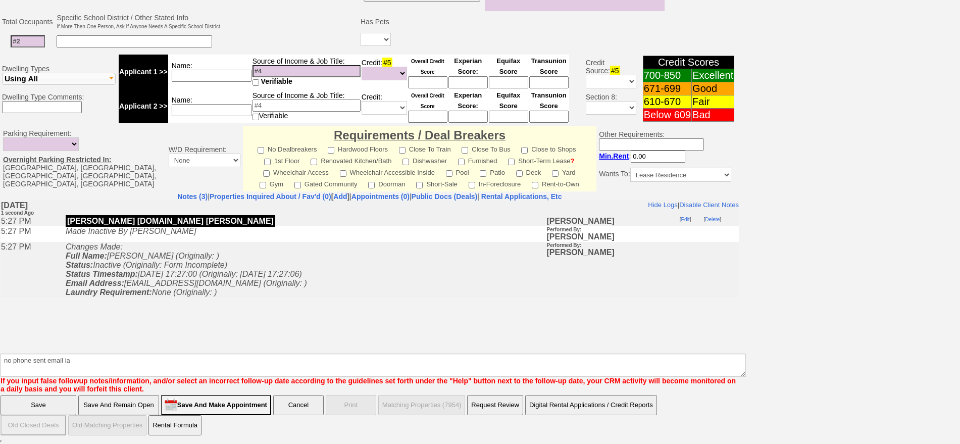
click input "Save And Remain Open" at bounding box center [118, 405] width 81 height 20
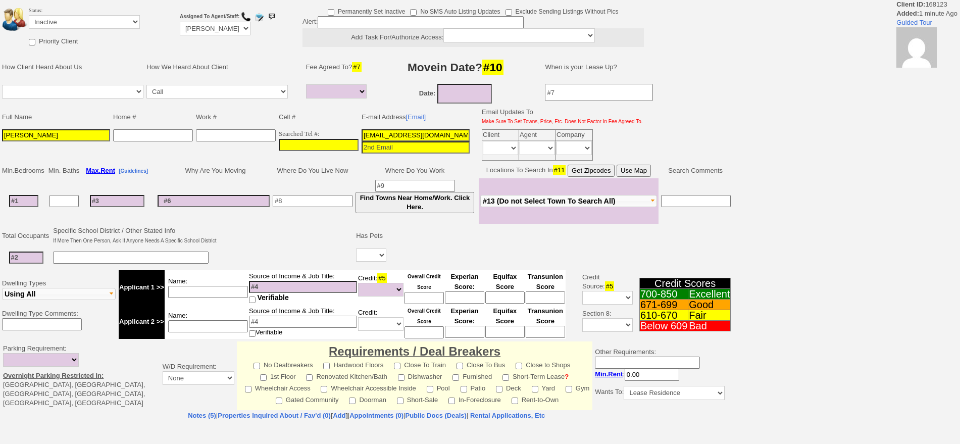
select select
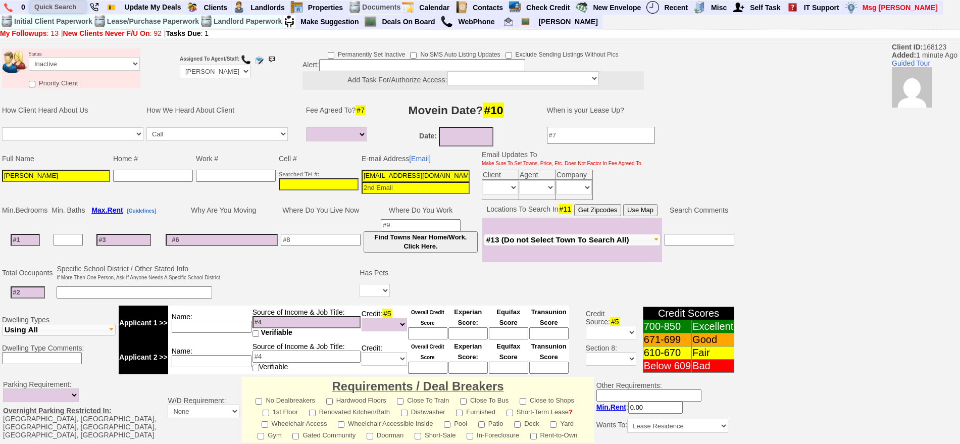
click at [79, 4] on input "text" at bounding box center [58, 7] width 56 height 13
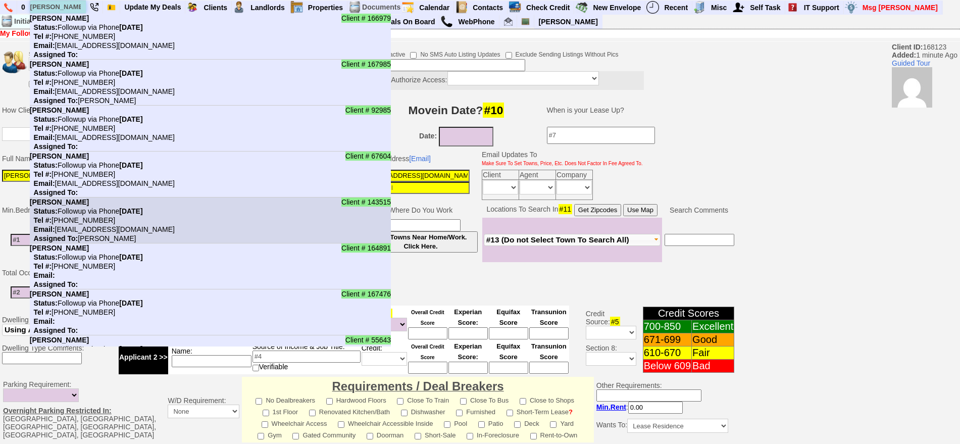
type input "[PERSON_NAME]"
click at [127, 203] on li "Client # 143515 [PERSON_NAME] Status: Followup via Phone [DATE] Tel #: [PHONE_N…" at bounding box center [210, 220] width 361 height 46
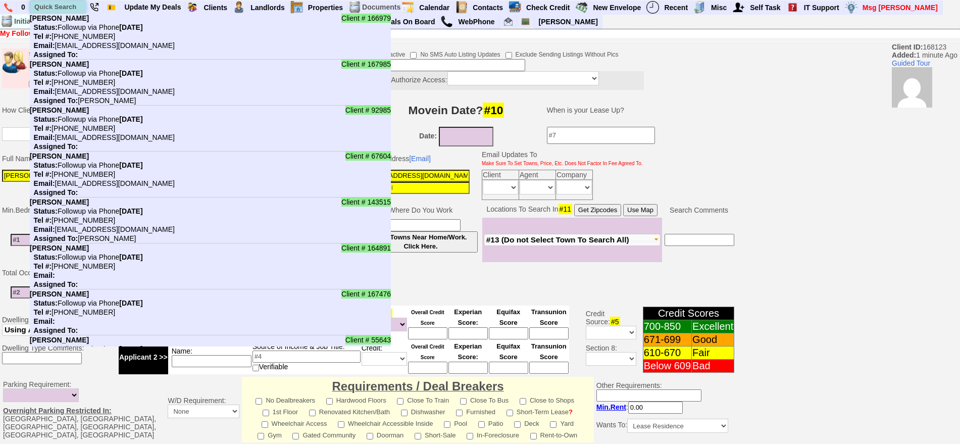
click at [69, 5] on input "text" at bounding box center [58, 7] width 56 height 13
paste input "646) 270-5382"
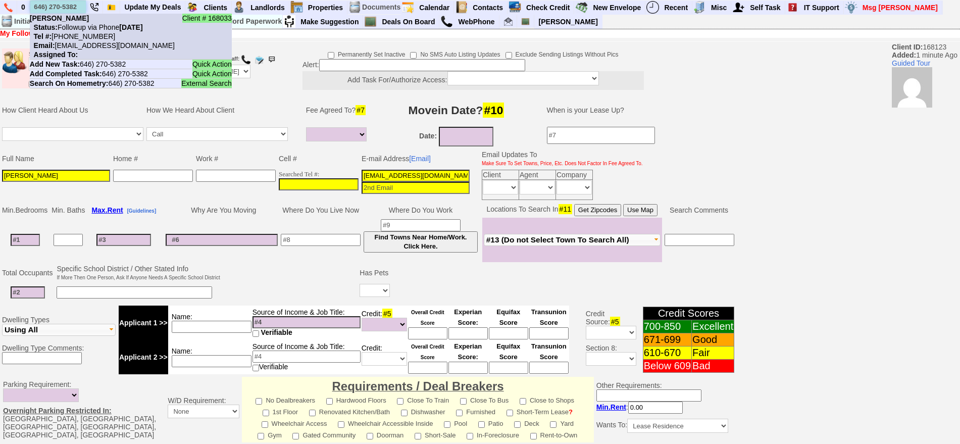
type input "646) 270-5382"
click at [85, 28] on nobr "Status: Followup via Phone Monday, September 22nd, 2025" at bounding box center [86, 27] width 113 height 8
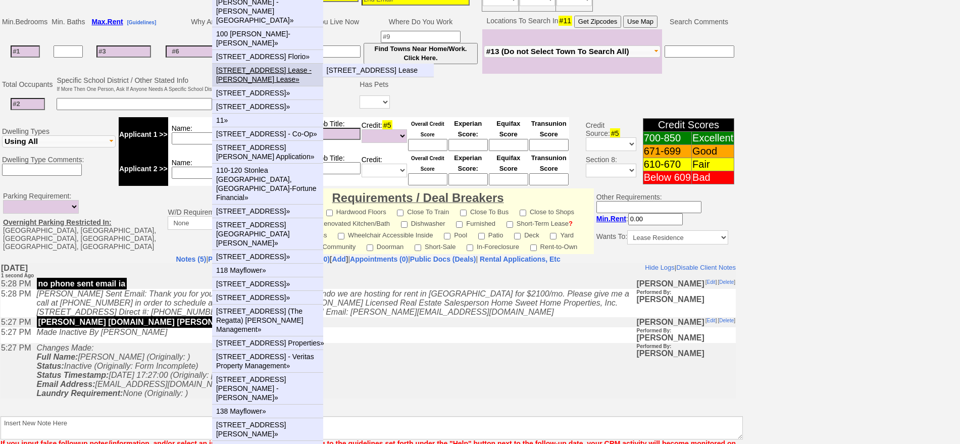
scroll to position [189, 0]
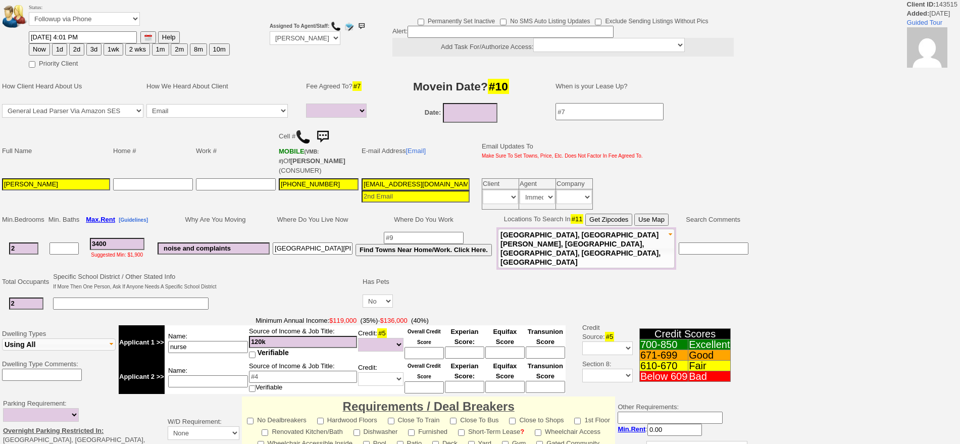
select select
click at [323, 135] on img at bounding box center [323, 137] width 20 height 20
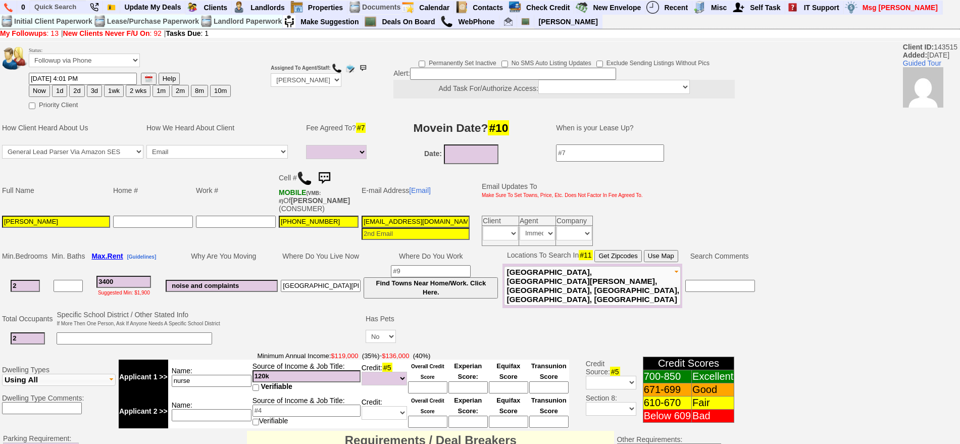
click at [325, 170] on img at bounding box center [324, 178] width 20 height 20
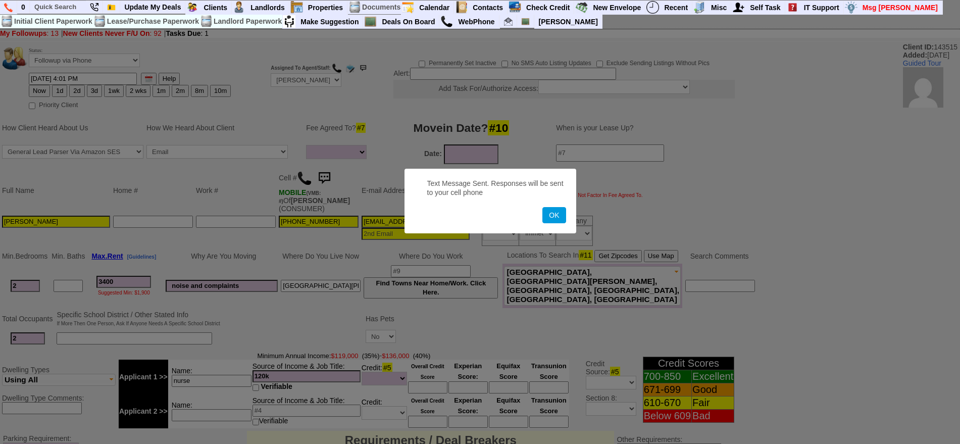
click at [542, 207] on button "OK" at bounding box center [553, 215] width 23 height 16
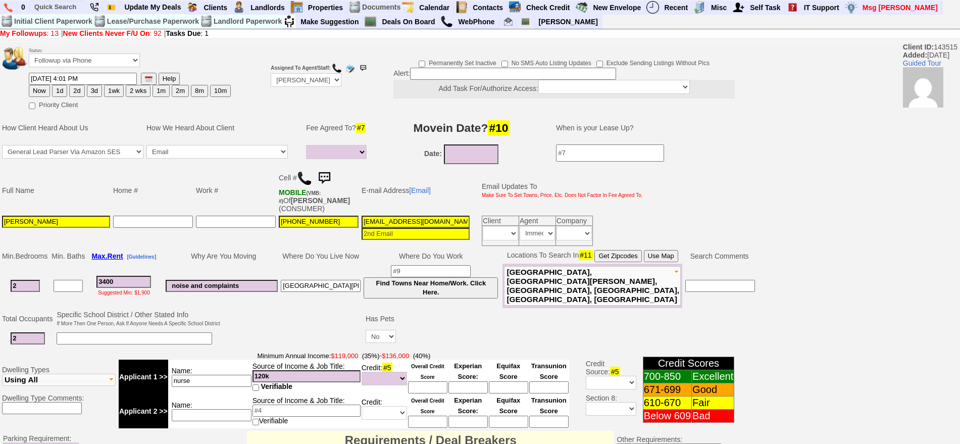
click at [325, 170] on img at bounding box center [324, 178] width 20 height 20
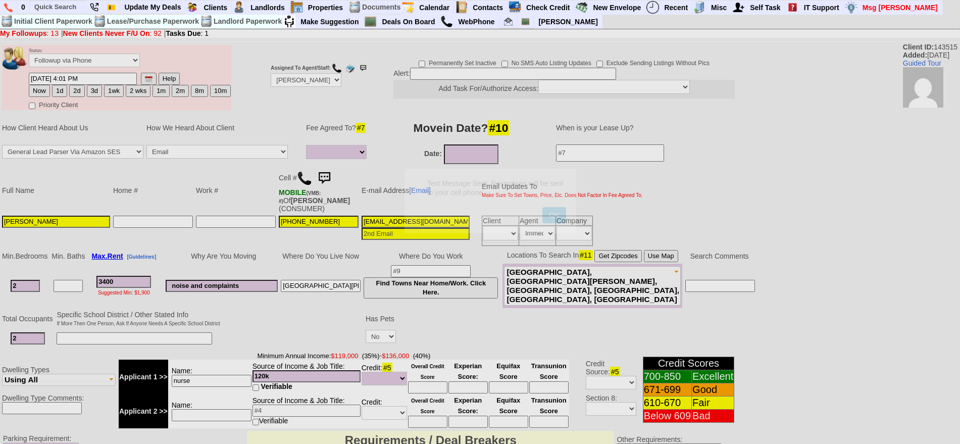
click at [542, 207] on button "OK" at bounding box center [553, 215] width 23 height 16
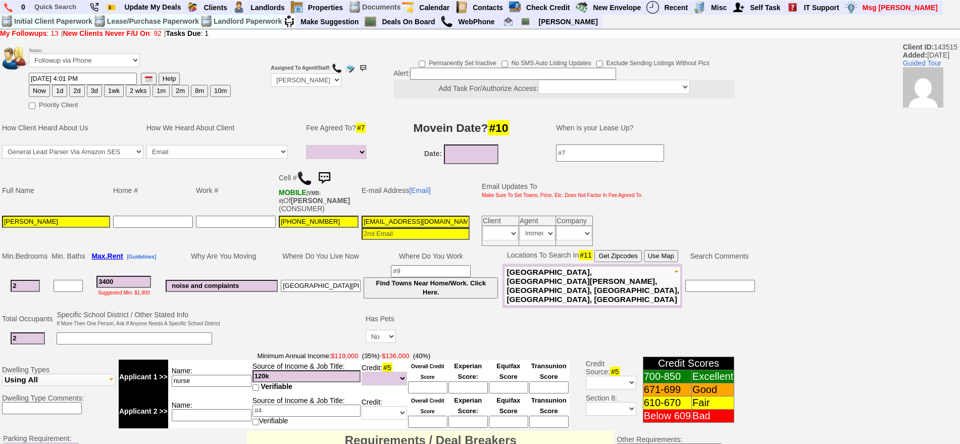
click at [93, 92] on button "3d" at bounding box center [94, 91] width 15 height 12
click at [111, 92] on button "1wk" at bounding box center [114, 91] width 20 height 12
type input "10/02/2025 05:28 PM"
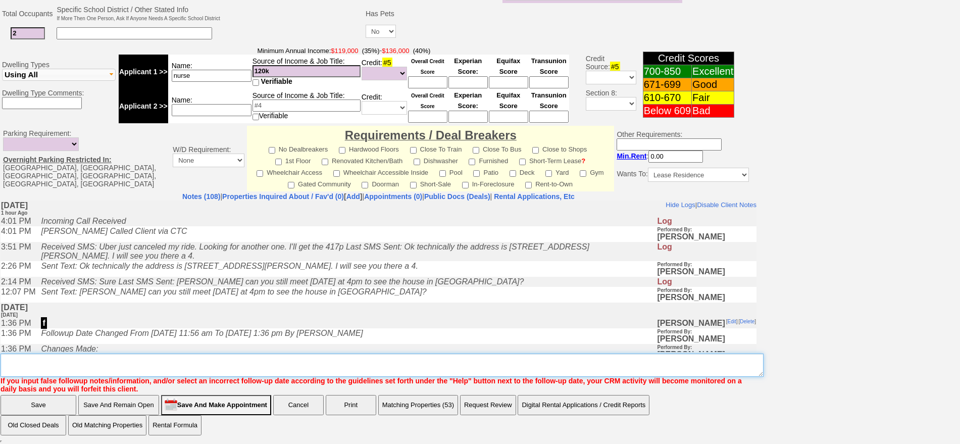
click at [482, 370] on textarea "Insert New Note Here" at bounding box center [382, 365] width 763 height 23
type textarea "f"
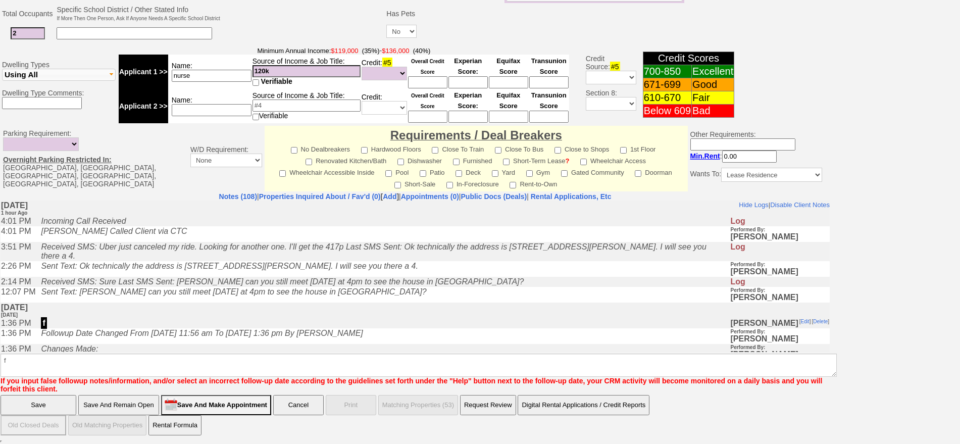
click input "Save" at bounding box center [39, 405] width 76 height 20
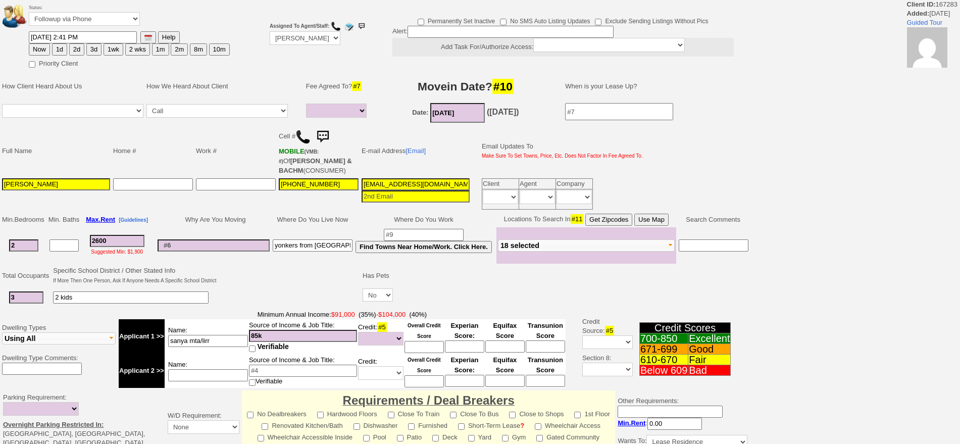
select select
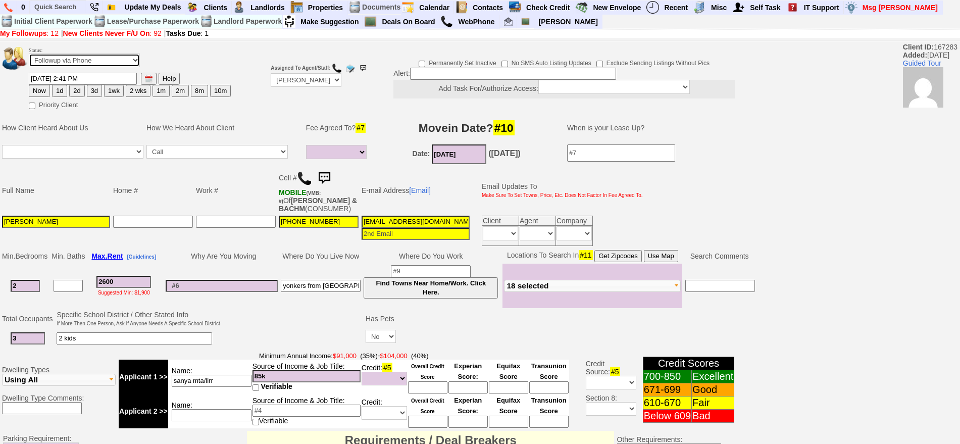
click at [77, 57] on select "Followup via Phone Followup via Email Followup When Section 8 Property Found De…" at bounding box center [84, 61] width 111 height 14
select select "Inactive"
click at [29, 57] on select "Followup via Phone Followup via Email Followup When Section 8 Property Found De…" at bounding box center [84, 61] width 111 height 14
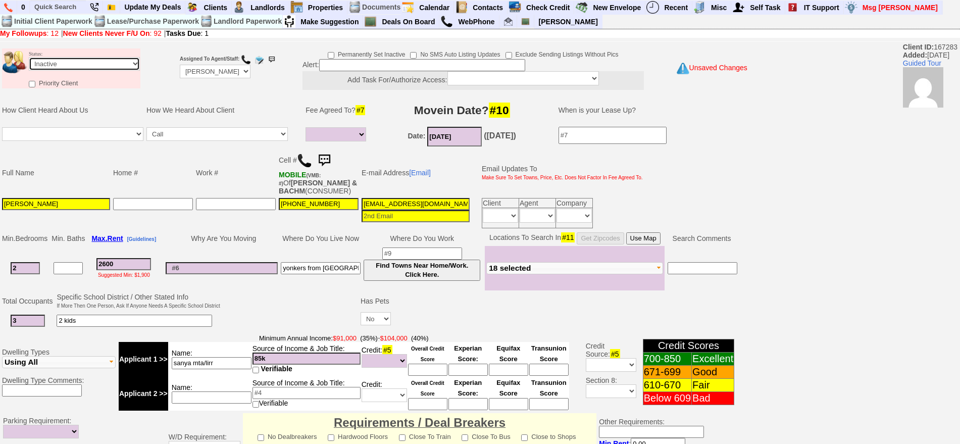
scroll to position [287, 0]
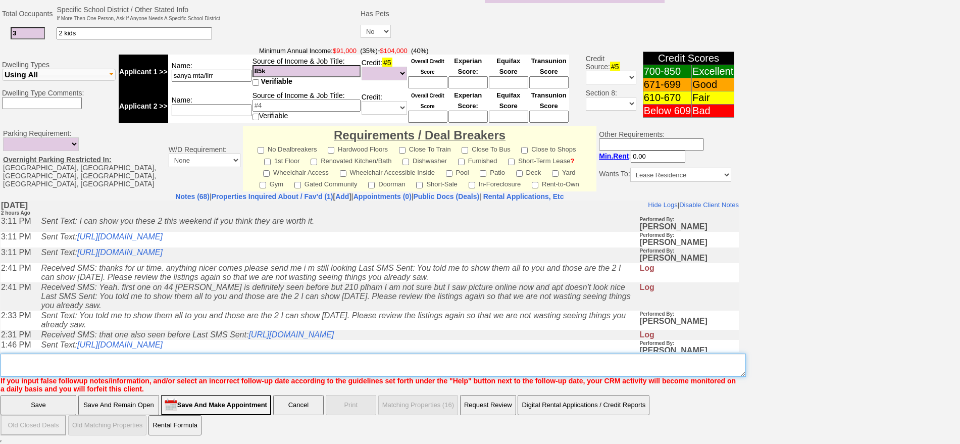
click at [512, 363] on textarea "Insert New Note Here" at bounding box center [373, 365] width 745 height 23
type textarea "tirekicker ia"
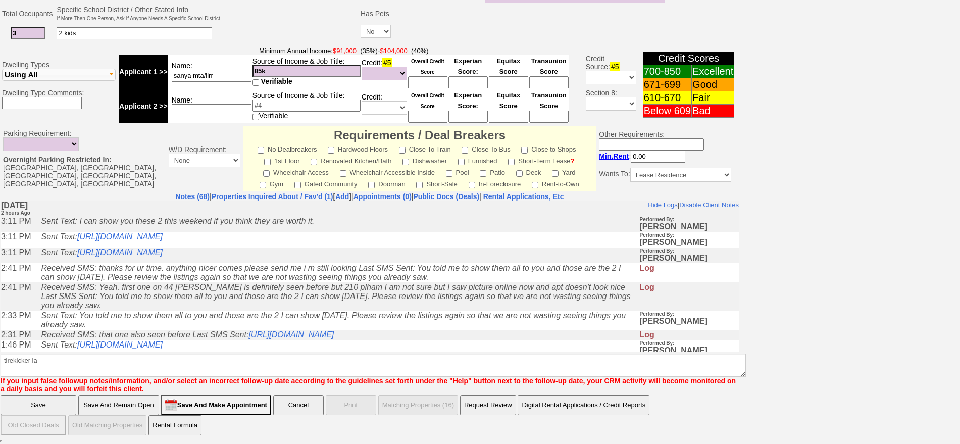
click input "Save" at bounding box center [39, 405] width 76 height 20
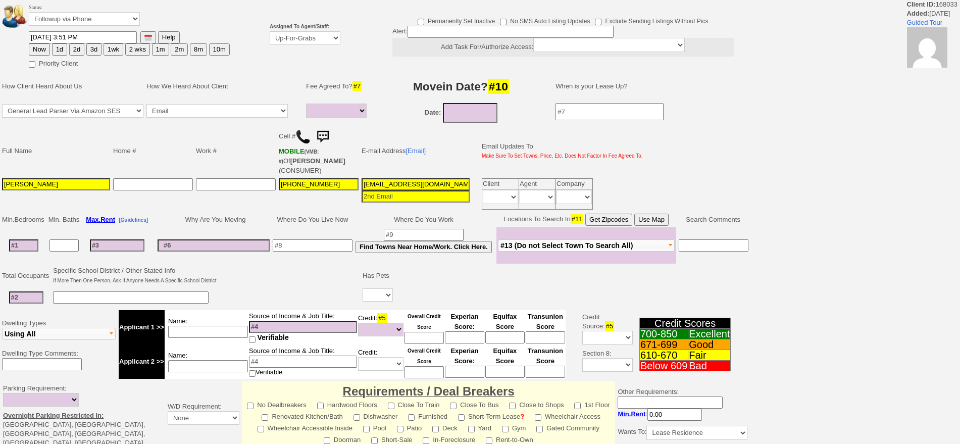
select select
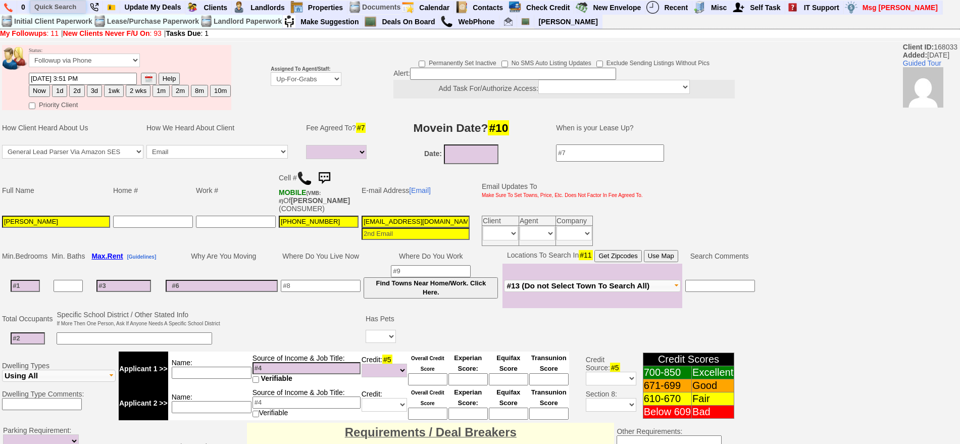
click at [47, 5] on input "text" at bounding box center [58, 7] width 56 height 13
paste input "(914) 402-4528"
type input "(914) 402-4528"
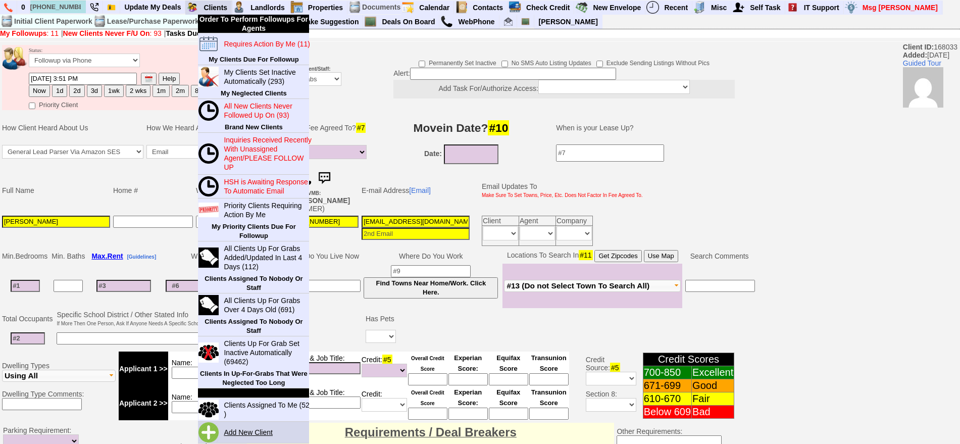
click at [244, 428] on link "Add New Client" at bounding box center [252, 432] width 65 height 13
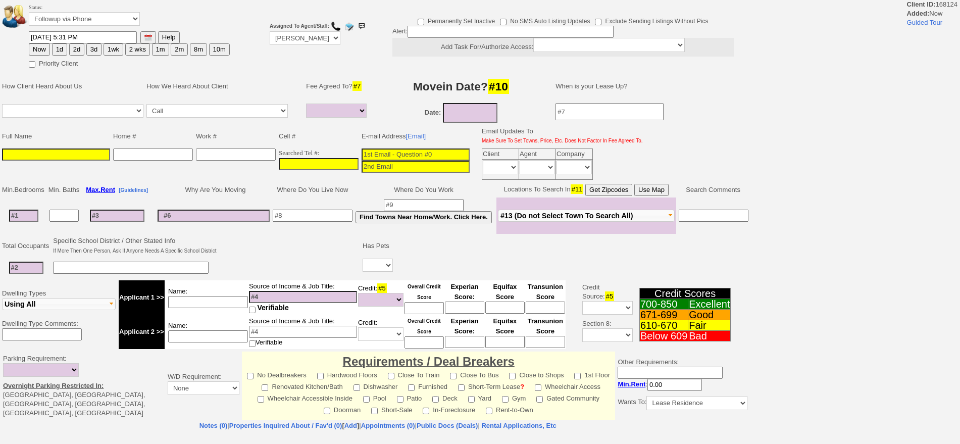
select select
click at [288, 161] on input "___-___-____" at bounding box center [319, 164] width 80 height 12
paste input "[PHONE_NUMBER]"
type input "[PHONE_NUMBER]"
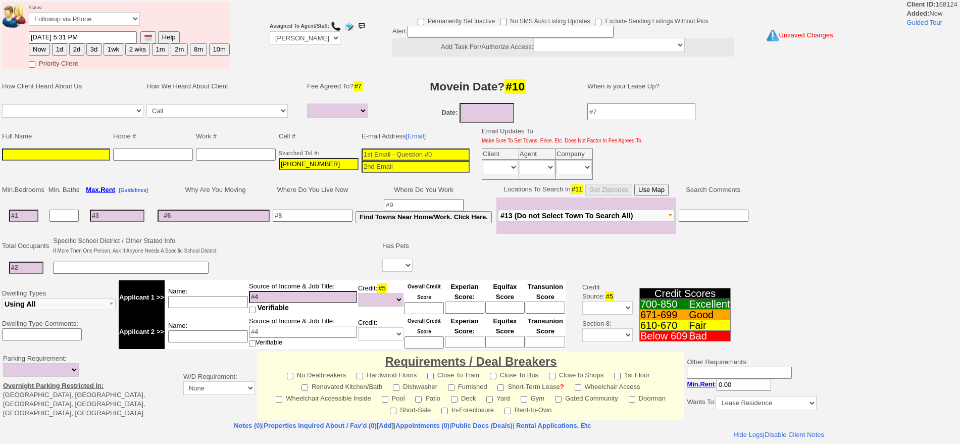
click at [102, 156] on input at bounding box center [56, 154] width 108 height 12
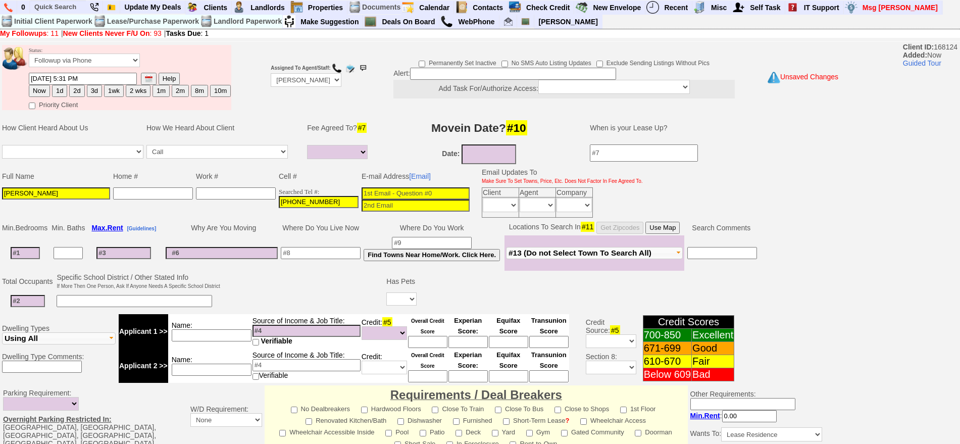
scroll to position [255, 0]
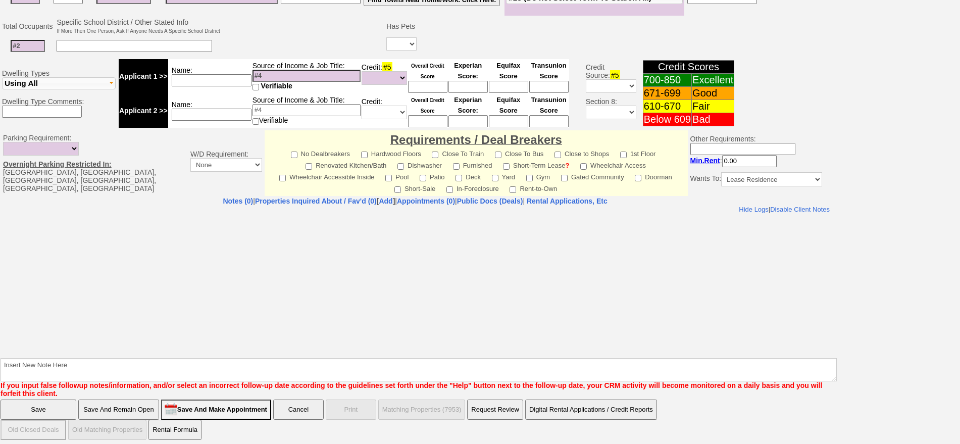
type input "[PERSON_NAME]"
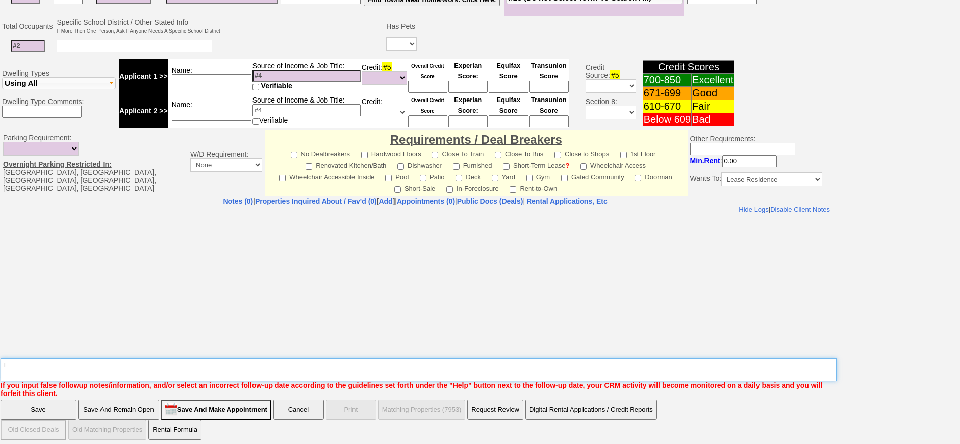
click at [554, 365] on textarea "Insert New Note Here" at bounding box center [419, 369] width 836 height 23
type textarea "left us vm about finding an apartment"
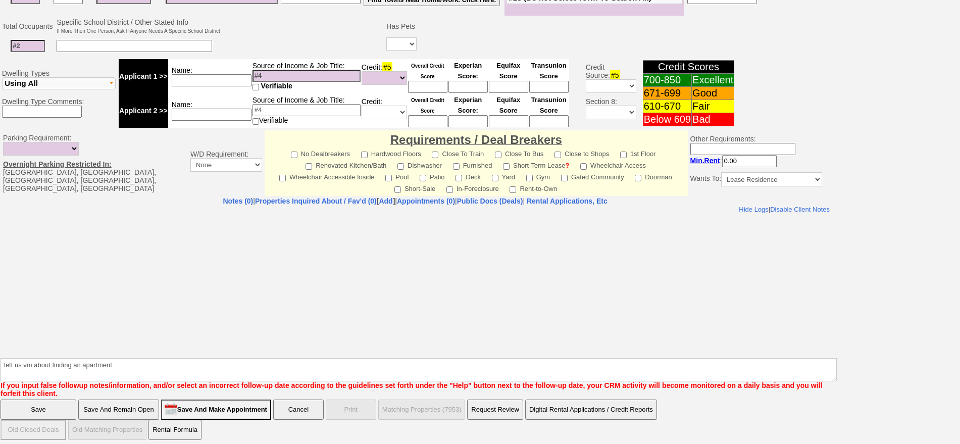
click input "Save" at bounding box center [39, 409] width 76 height 20
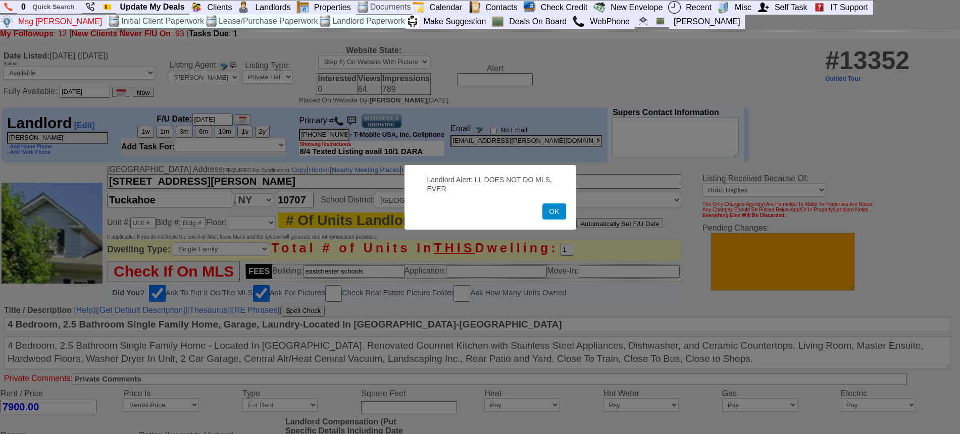
click at [560, 216] on button "OK" at bounding box center [553, 212] width 23 height 16
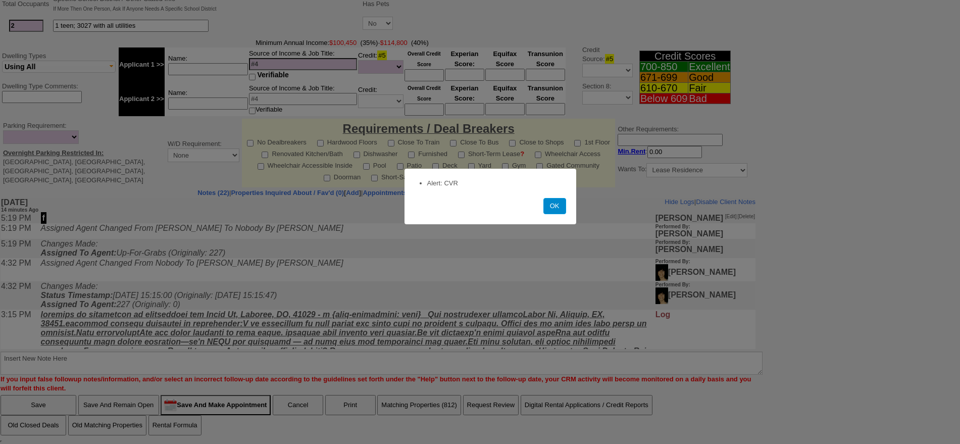
click at [552, 207] on button "OK" at bounding box center [554, 206] width 23 height 16
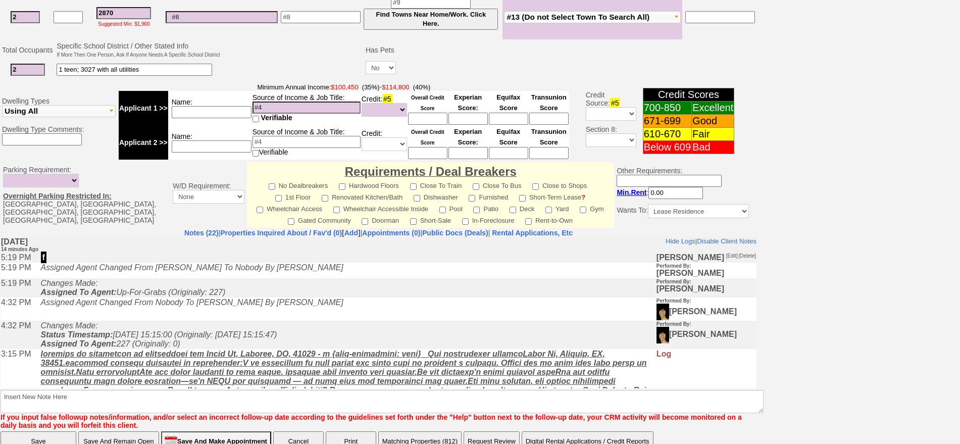
scroll to position [291, 0]
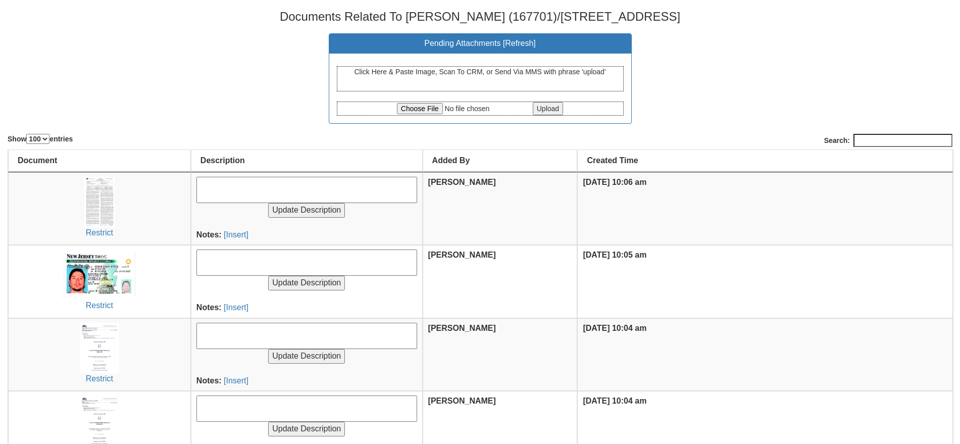
select select "100"
click at [415, 102] on center "Upload" at bounding box center [480, 108] width 286 height 13
click at [417, 109] on input "file" at bounding box center [464, 108] width 134 height 11
type input "C:\fakepath\126278272.pdf"
click at [552, 106] on input "Upload" at bounding box center [548, 108] width 30 height 13
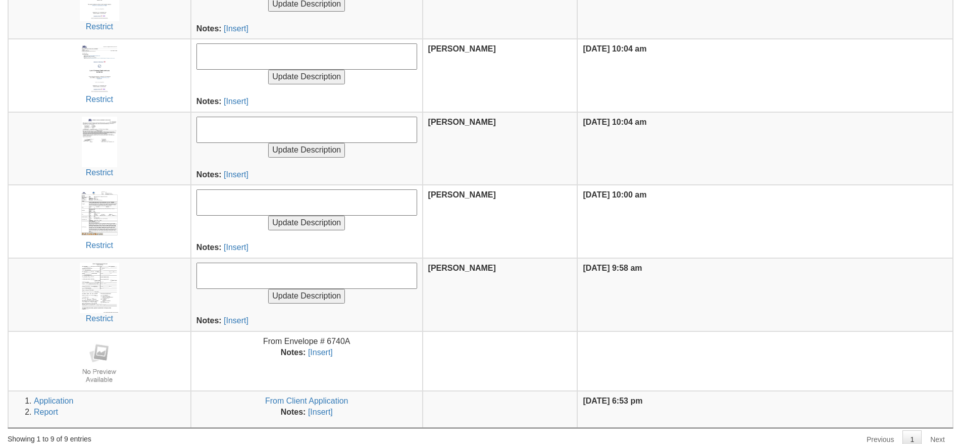
scroll to position [357, 0]
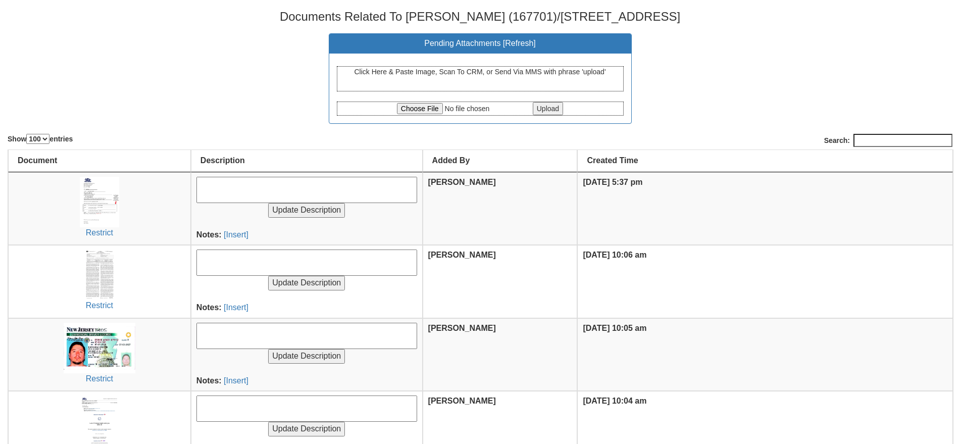
select select "100"
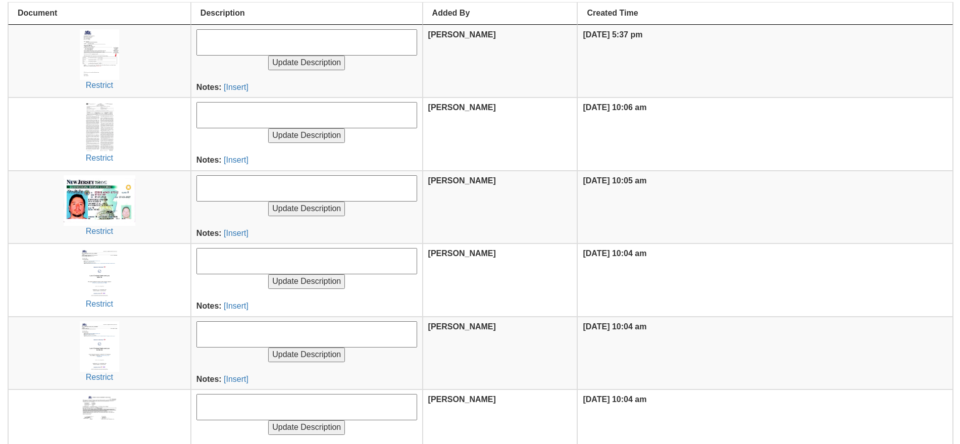
scroll to position [253, 0]
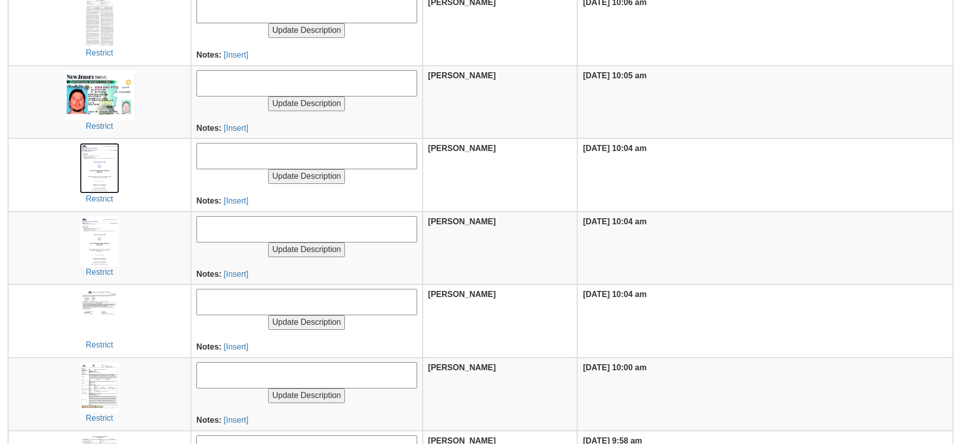
click at [117, 179] on img at bounding box center [99, 168] width 39 height 51
click at [96, 248] on img at bounding box center [99, 241] width 39 height 51
click at [95, 332] on img at bounding box center [100, 314] width 36 height 51
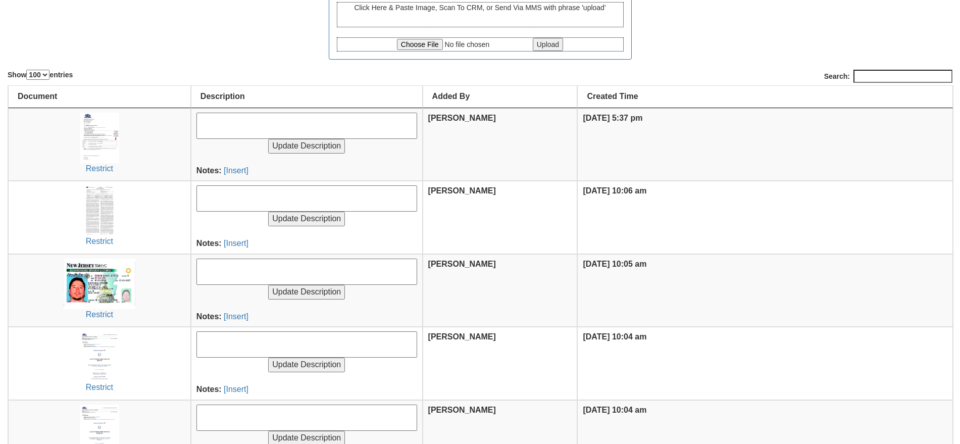
scroll to position [0, 0]
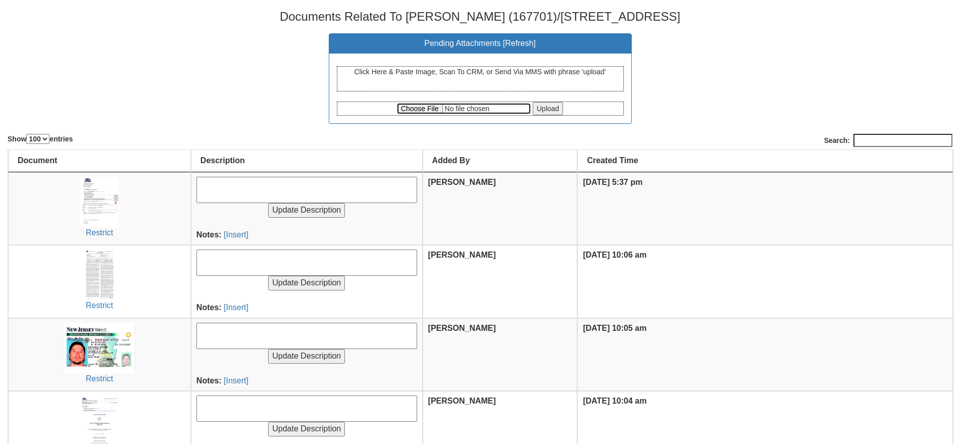
click at [414, 107] on input "file" at bounding box center [464, 108] width 134 height 11
type input "C:\fakepath\Home Sweet Home Properties.com Mail - Fwd_ Luis A Enriquez Castro s…"
click at [541, 109] on input "Upload" at bounding box center [548, 108] width 30 height 13
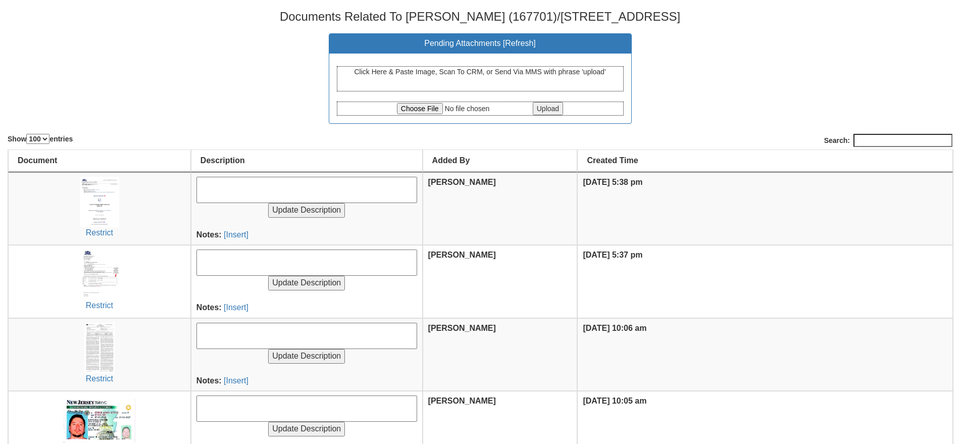
select select "100"
click at [444, 12] on h3 "Documents Related To Luis Enriquez (167701)/43 Park Ave - Floor: 2nd in New Roc…" at bounding box center [480, 16] width 945 height 13
copy h3 "167701"
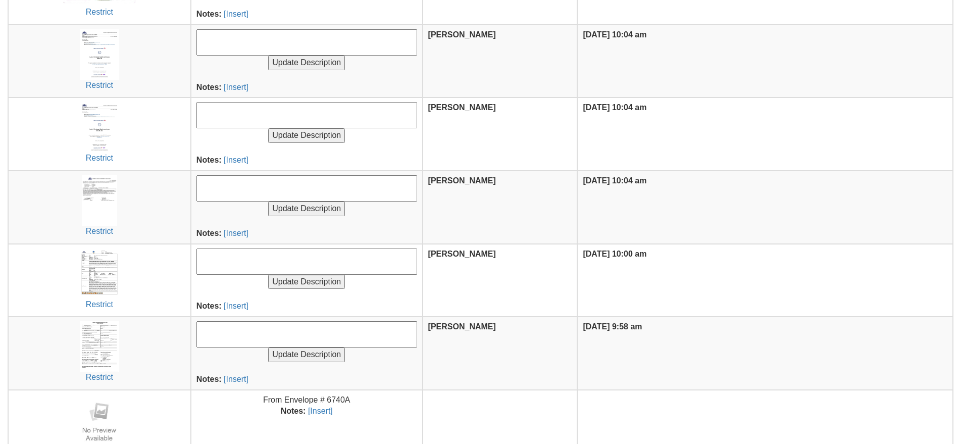
scroll to position [503, 0]
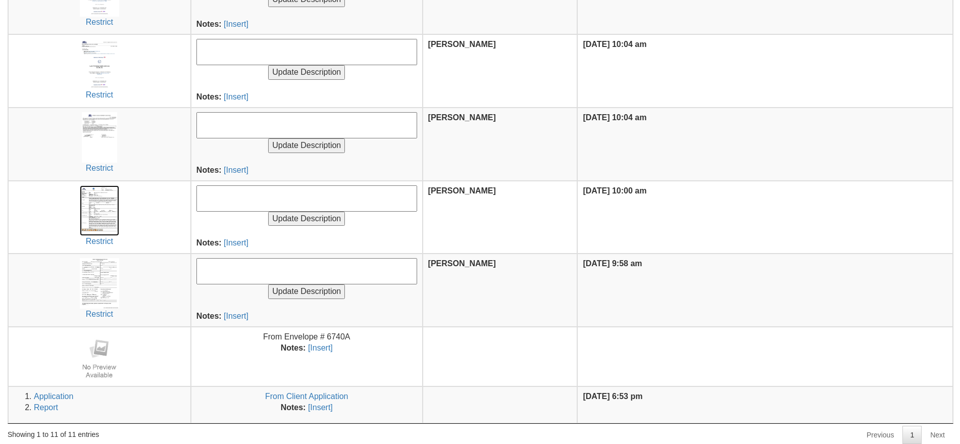
click at [88, 201] on img at bounding box center [99, 210] width 39 height 51
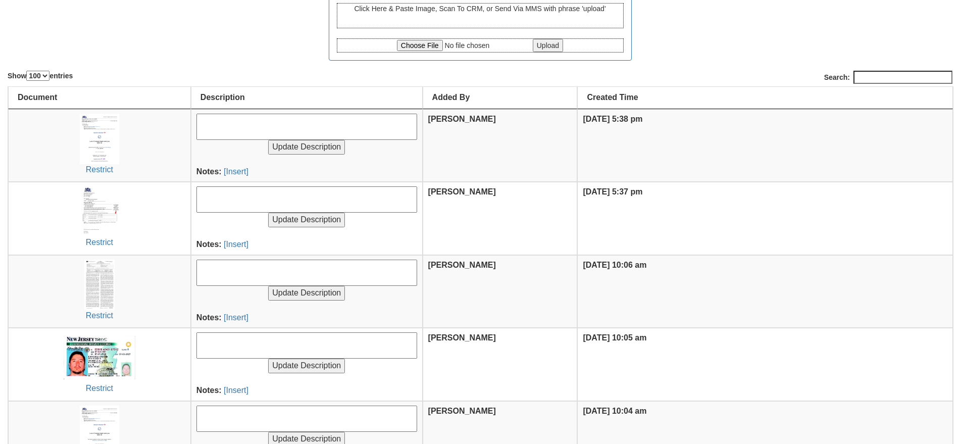
scroll to position [0, 0]
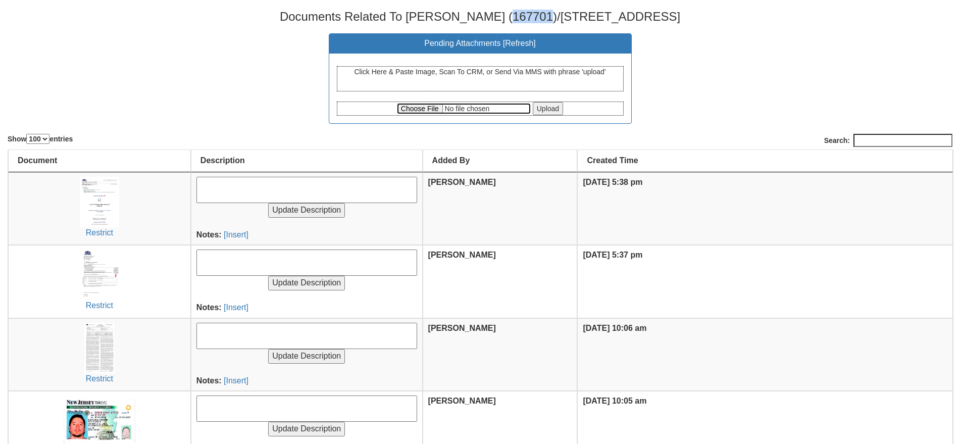
click at [432, 104] on input "file" at bounding box center [464, 108] width 134 height 11
type input "C:\fakepath\Payment Request Form 43 Park.pdf"
click at [539, 108] on input "Upload" at bounding box center [548, 108] width 30 height 13
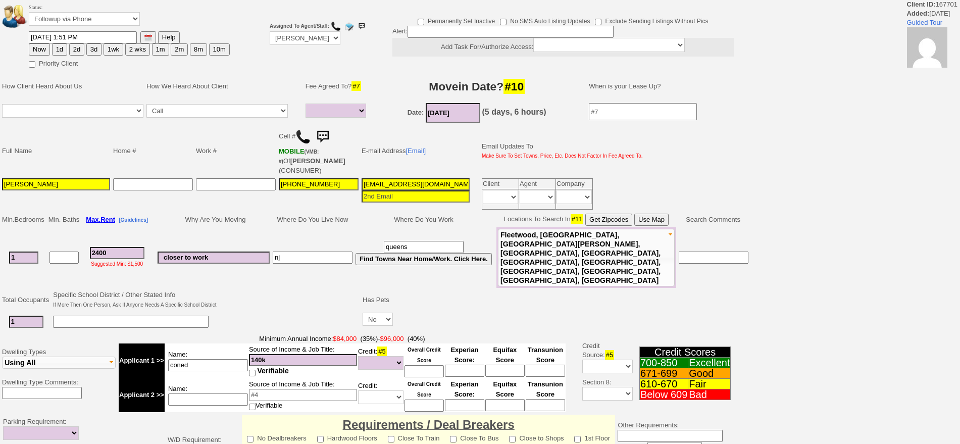
select select
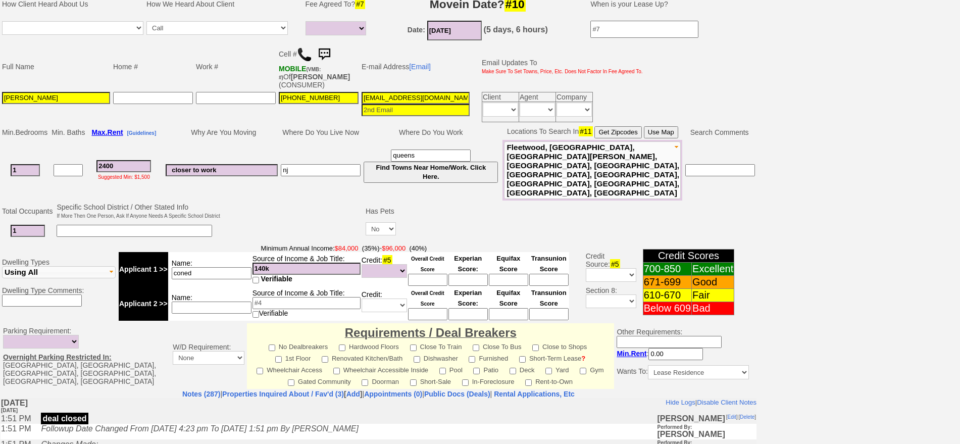
scroll to position [305, 0]
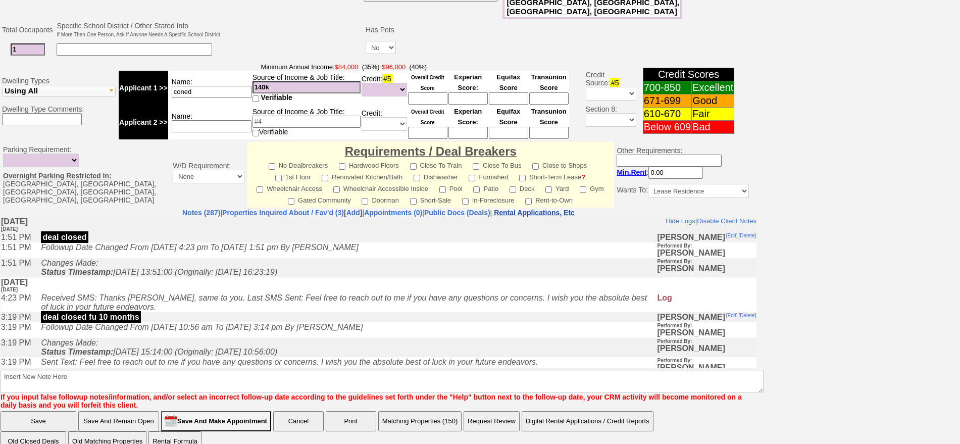
click at [568, 209] on nobr "Rental Applications, Etc" at bounding box center [534, 213] width 81 height 8
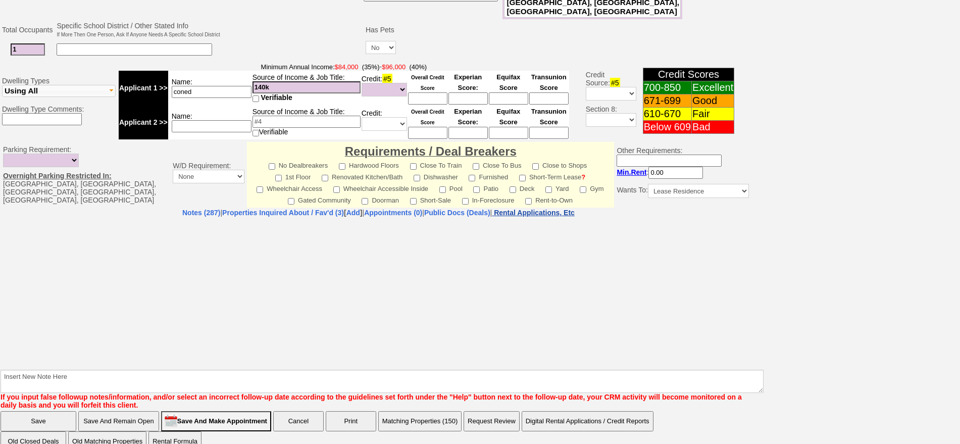
select select "100"
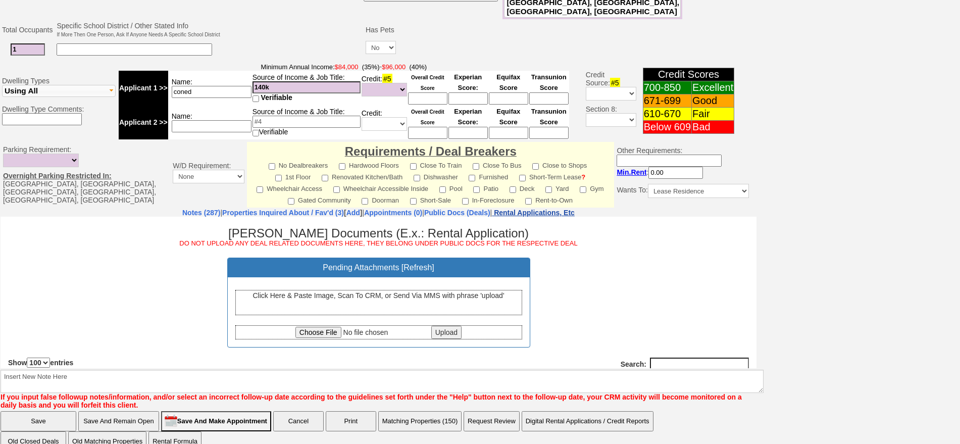
scroll to position [0, 0]
click at [167, 217] on iframe at bounding box center [379, 293] width 756 height 152
click at [182, 209] on link "Notes (287)" at bounding box center [201, 213] width 38 height 8
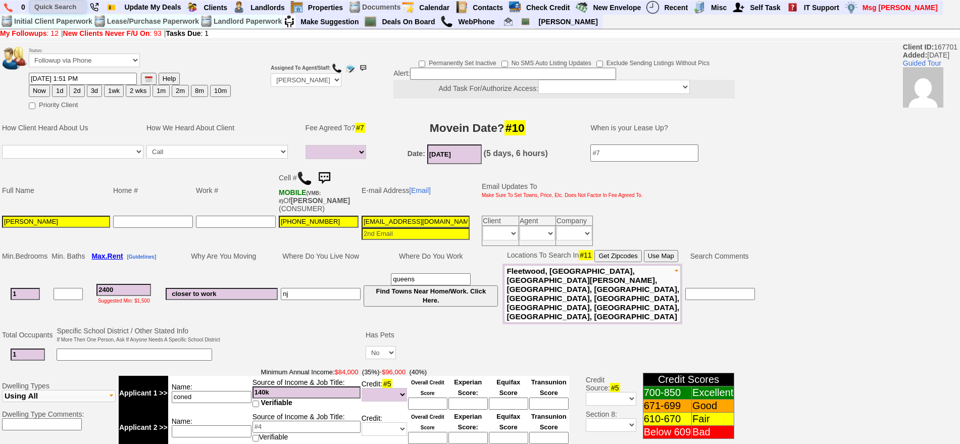
click at [45, 10] on input "text" at bounding box center [58, 7] width 56 height 13
paste input "[PHONE_NUMBER]"
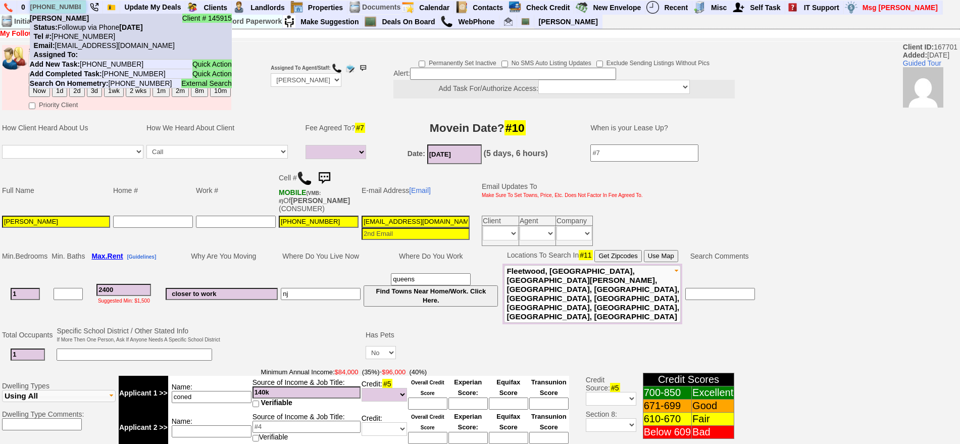
type input "[PHONE_NUMBER]"
click at [96, 36] on nobr "Tel #: [PHONE_NUMBER]" at bounding box center [72, 36] width 85 height 8
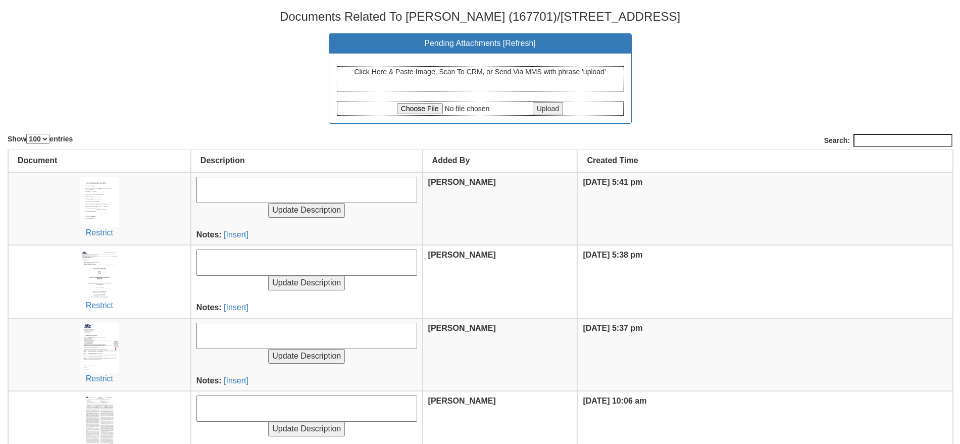
select select "100"
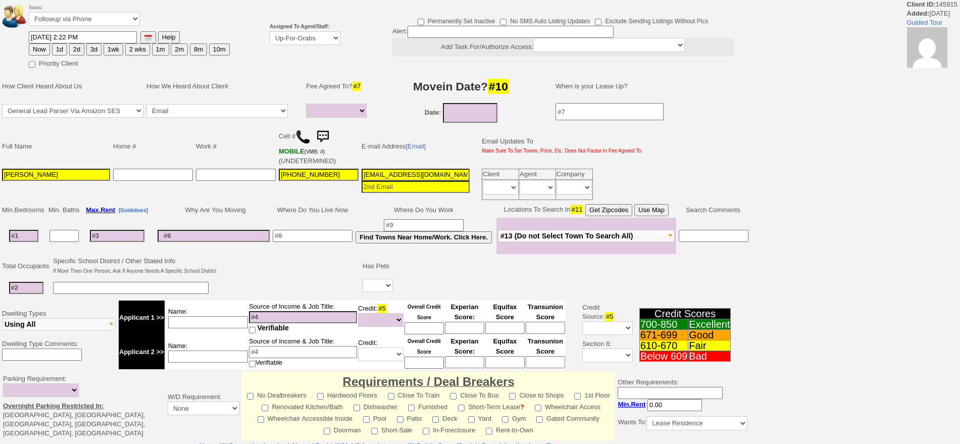
select select
click at [65, 45] on button "1d" at bounding box center [59, 49] width 15 height 12
type input "[DATE] 05:41 PM"
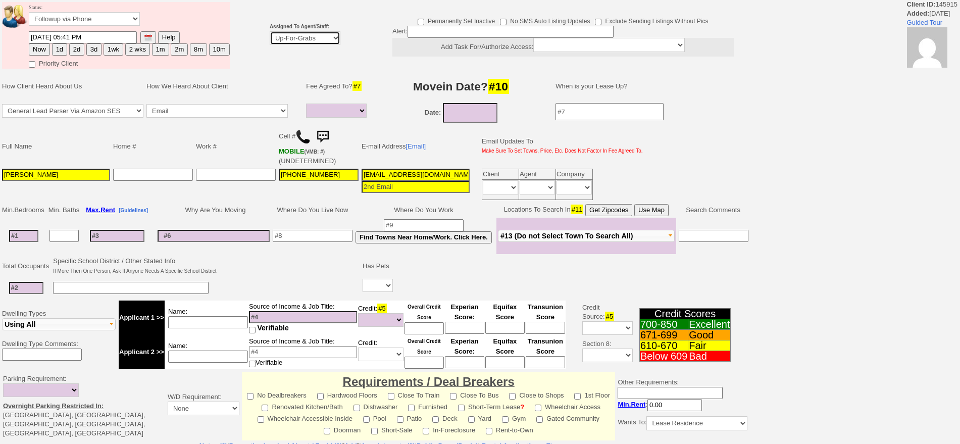
click at [274, 38] on select "Up-For-Grabs ***** STAFF ***** [PERSON_NAME] [PHONE_NUMBER] [PERSON_NAME] [PHON…" at bounding box center [305, 38] width 71 height 14
select select "148"
click at [270, 31] on select "Up-For-Grabs ***** STAFF ***** [PERSON_NAME] [PHONE_NUMBER] [PERSON_NAME] [PHON…" at bounding box center [305, 38] width 71 height 14
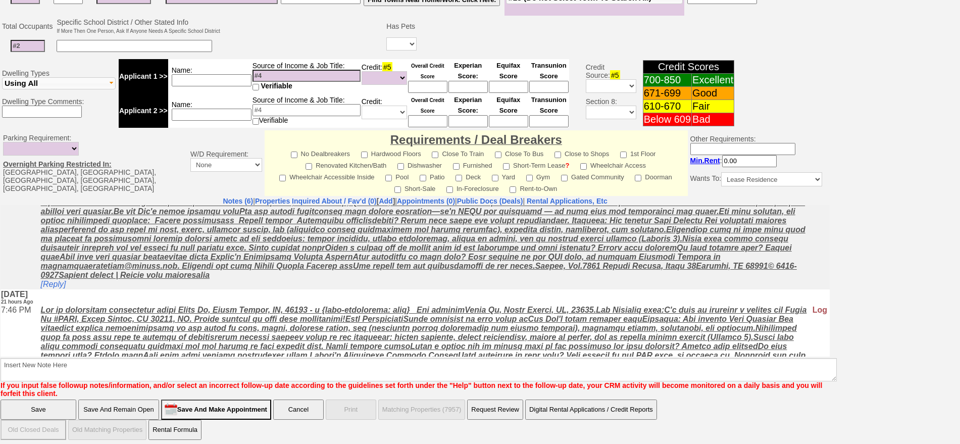
scroll to position [63, 0]
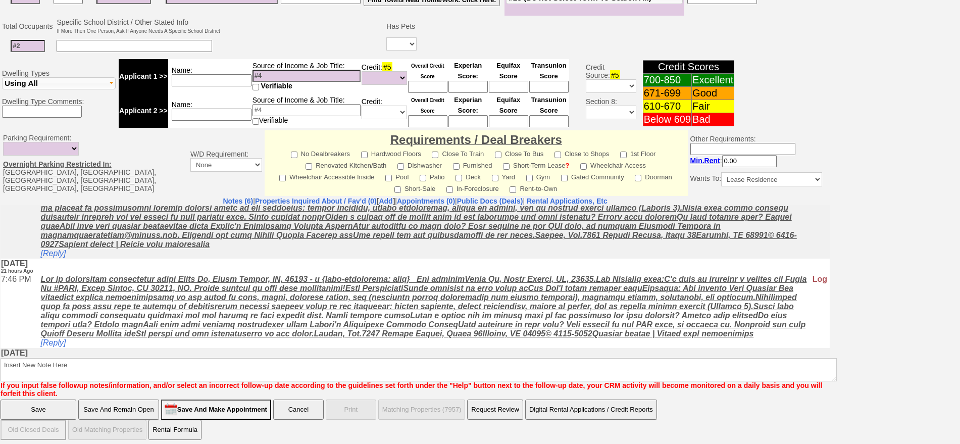
click at [392, 316] on u at bounding box center [424, 305] width 766 height 63
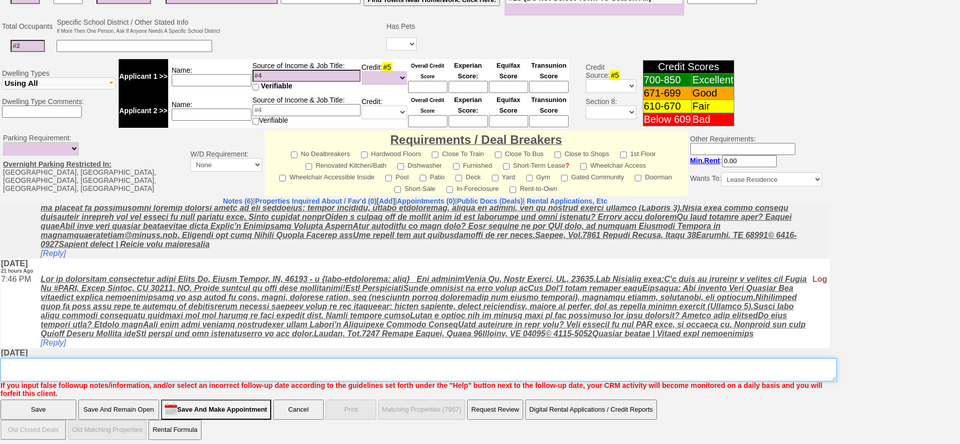
click at [367, 361] on textarea "Insert New Note Here" at bounding box center [419, 369] width 836 height 23
type textarea "f"
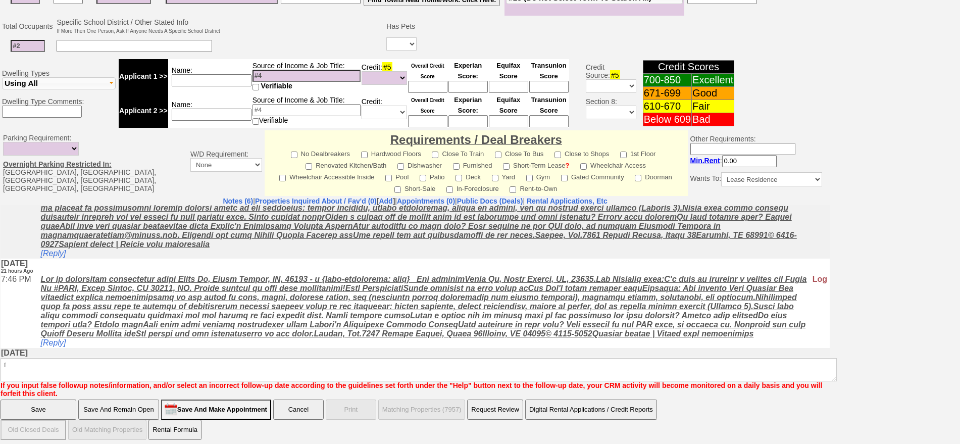
click input "Save" at bounding box center [39, 409] width 76 height 20
